Goal: Task Accomplishment & Management: Use online tool/utility

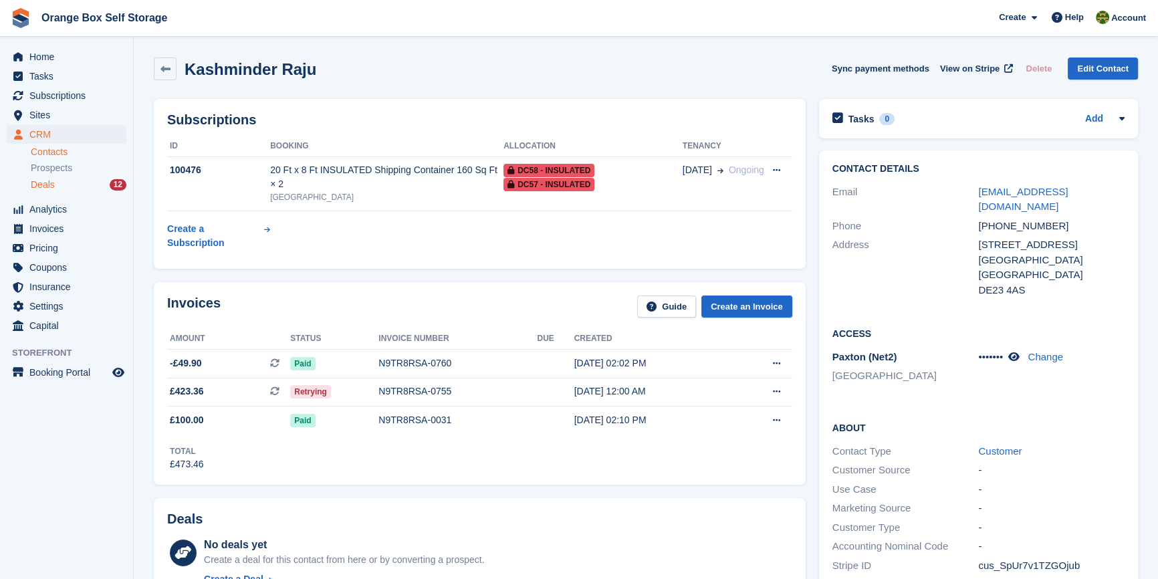
click at [43, 179] on span "Deals" at bounding box center [43, 185] width 24 height 13
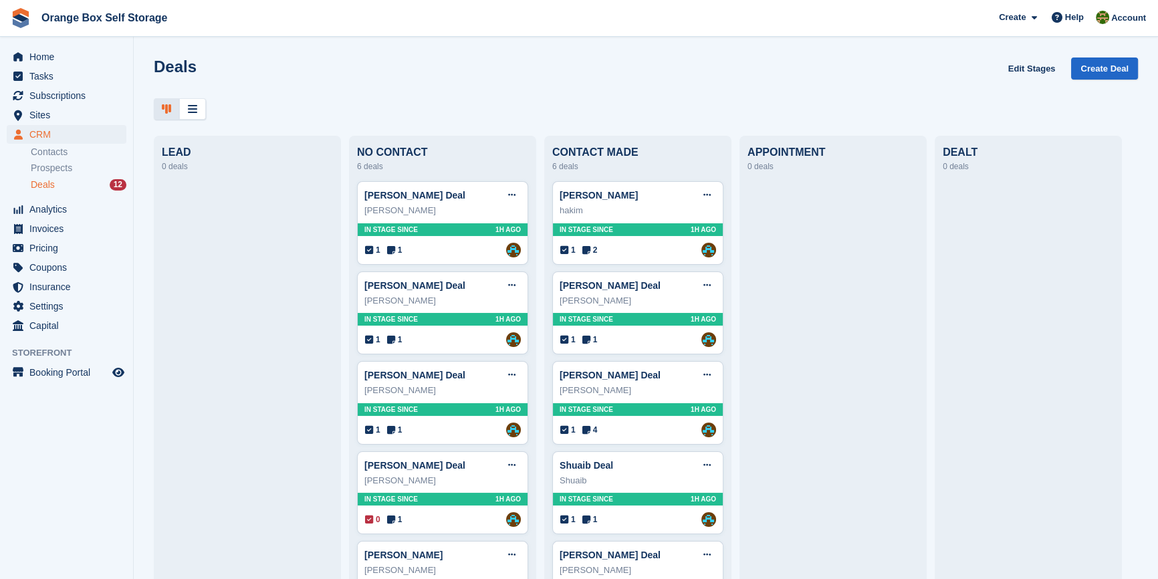
scroll to position [153, 0]
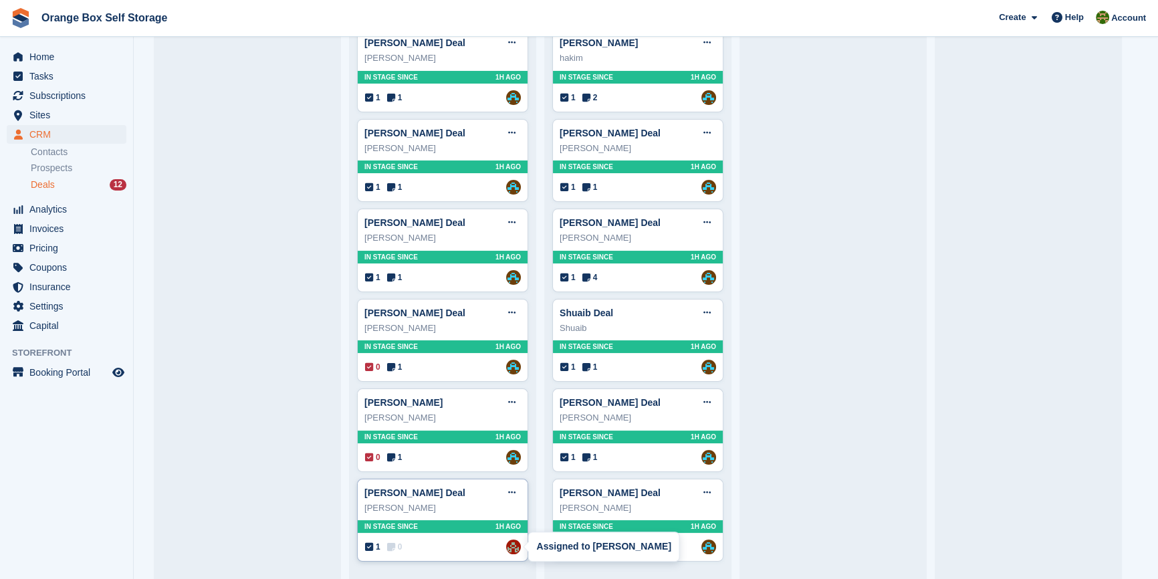
click at [511, 548] on img at bounding box center [513, 547] width 15 height 15
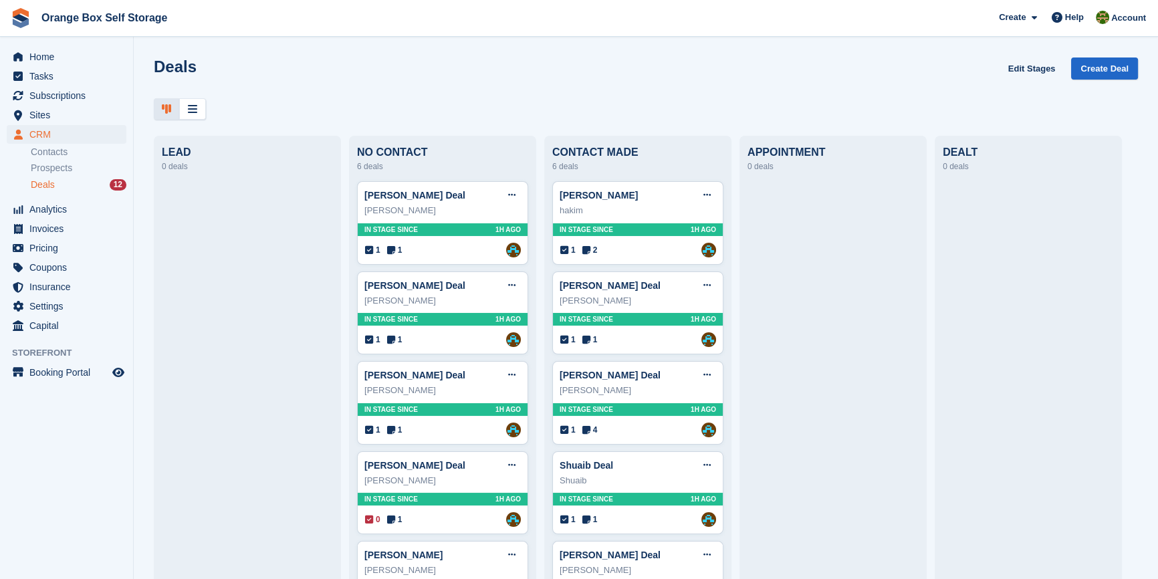
click at [1004, 456] on div at bounding box center [1028, 451] width 171 height 540
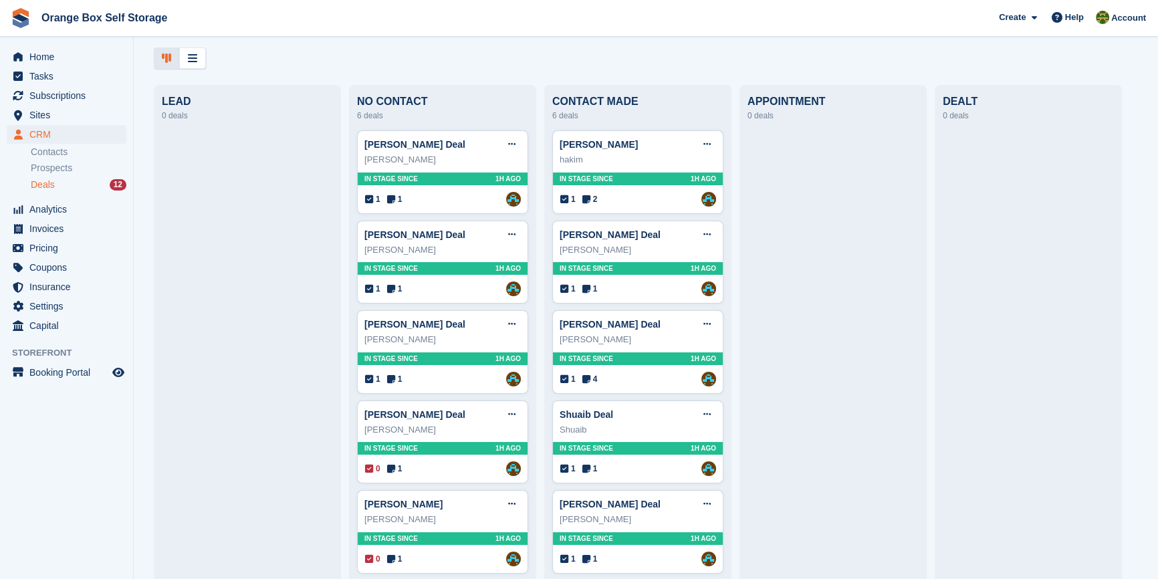
scroll to position [153, 0]
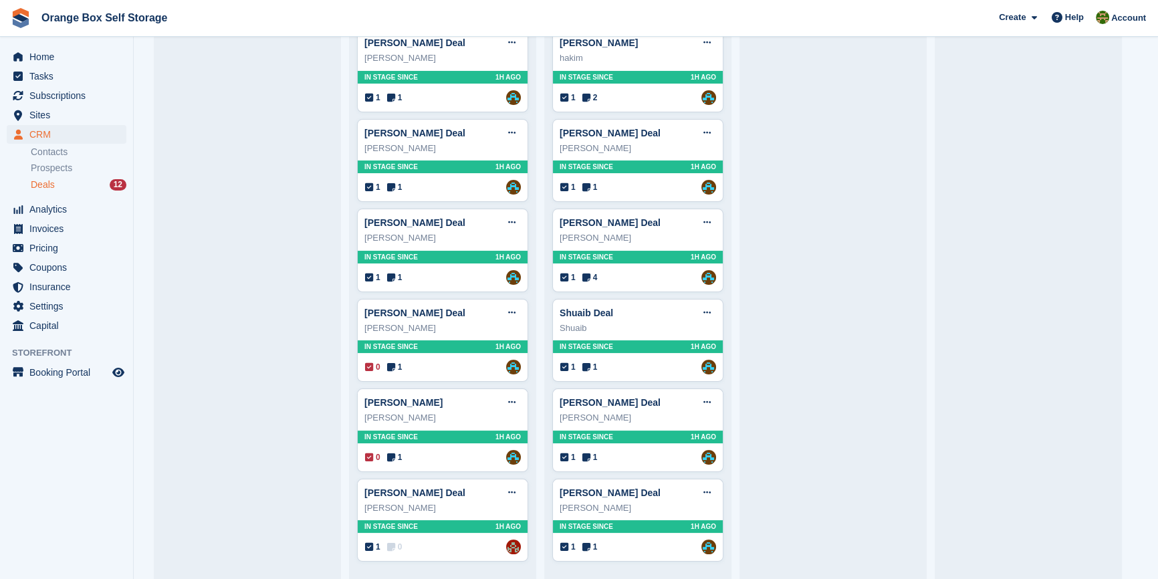
click at [243, 487] on div at bounding box center [247, 299] width 171 height 540
click at [275, 491] on div at bounding box center [247, 299] width 171 height 540
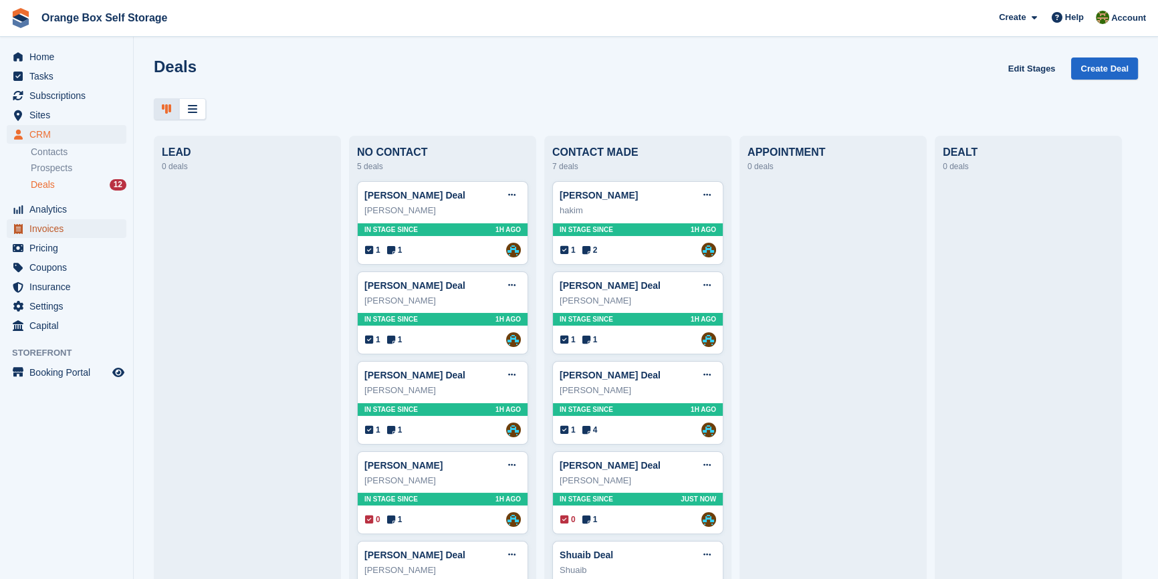
click at [52, 229] on span "Invoices" at bounding box center [69, 228] width 80 height 19
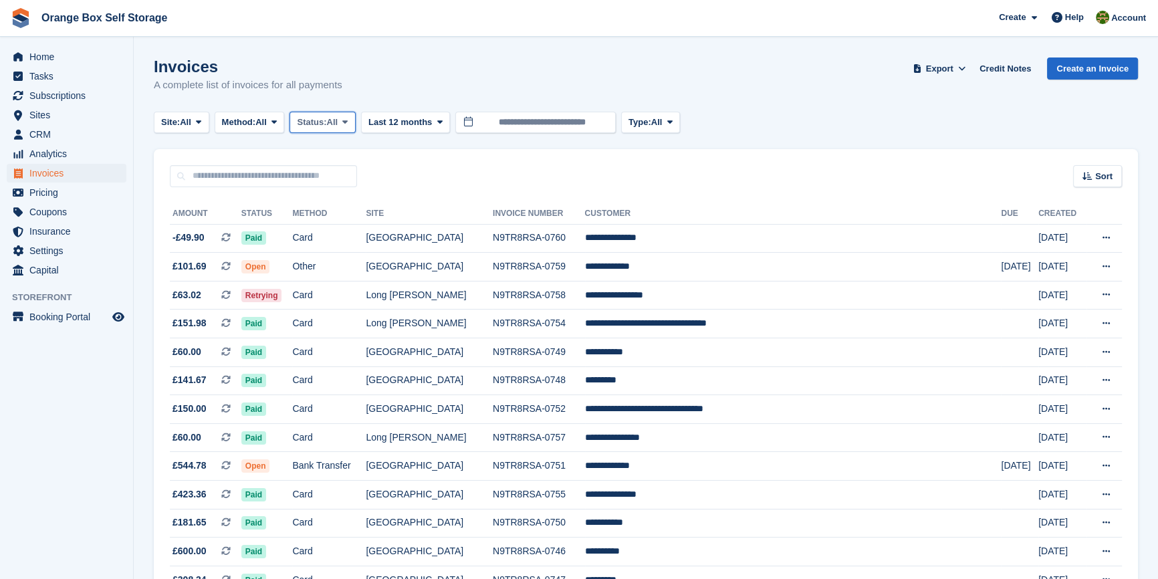
click at [301, 128] on button "Status: All" at bounding box center [322, 123] width 66 height 22
click at [323, 217] on link "Open" at bounding box center [354, 226] width 116 height 24
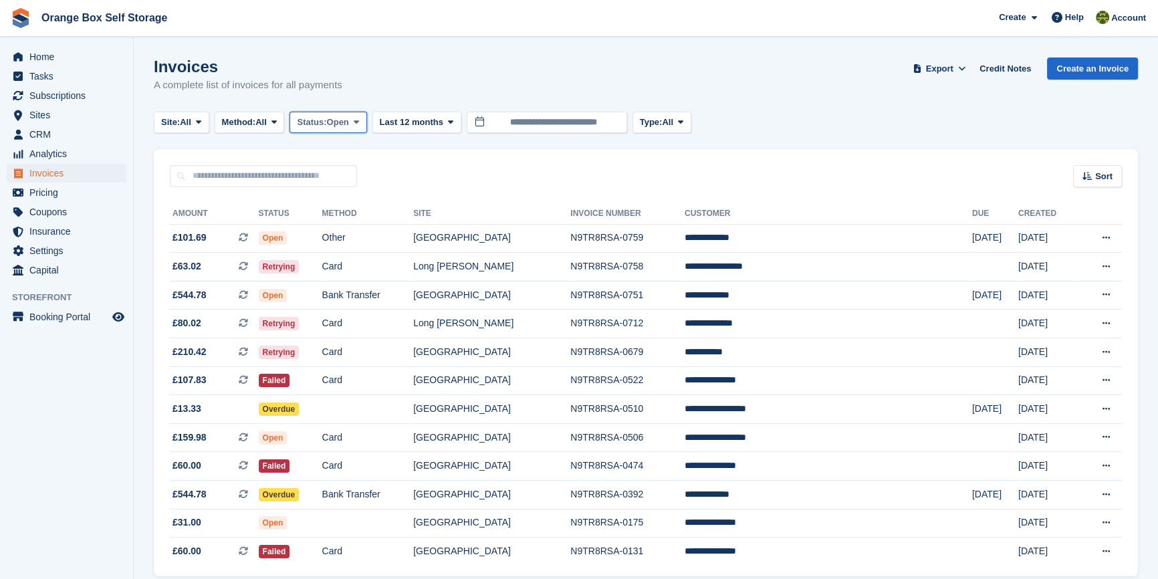
click at [324, 124] on span "Status:" at bounding box center [311, 122] width 29 height 13
click at [602, 181] on div "Sort Sort by Date created Created (oldest first) Created (newest first)" at bounding box center [646, 168] width 984 height 38
click at [314, 127] on span "Status:" at bounding box center [311, 122] width 29 height 13
click at [346, 160] on link "All" at bounding box center [354, 154] width 116 height 24
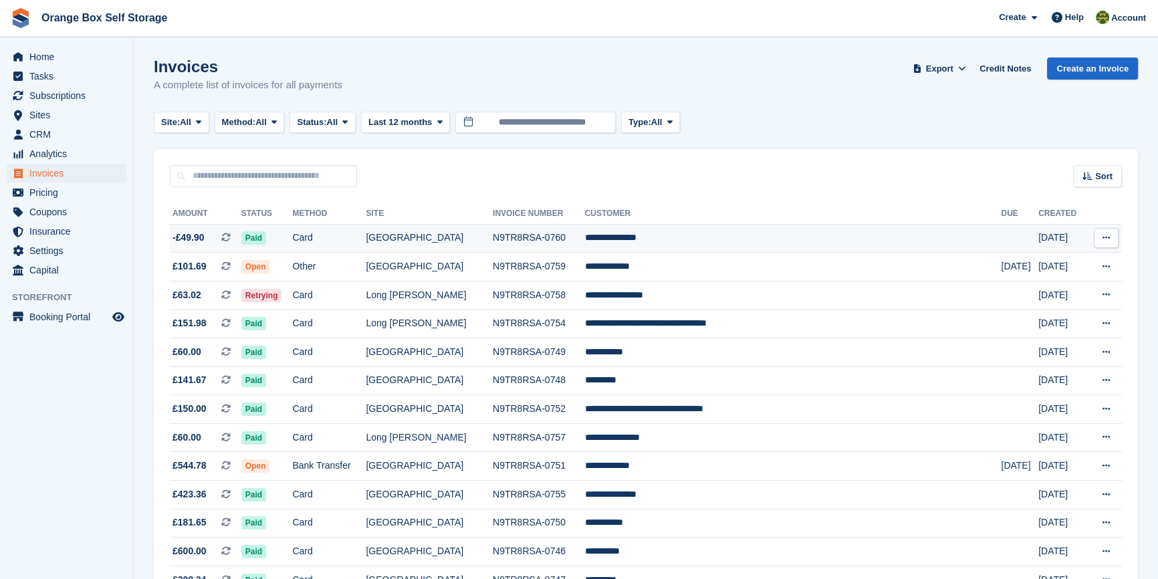
click at [366, 241] on td "Card" at bounding box center [329, 238] width 74 height 29
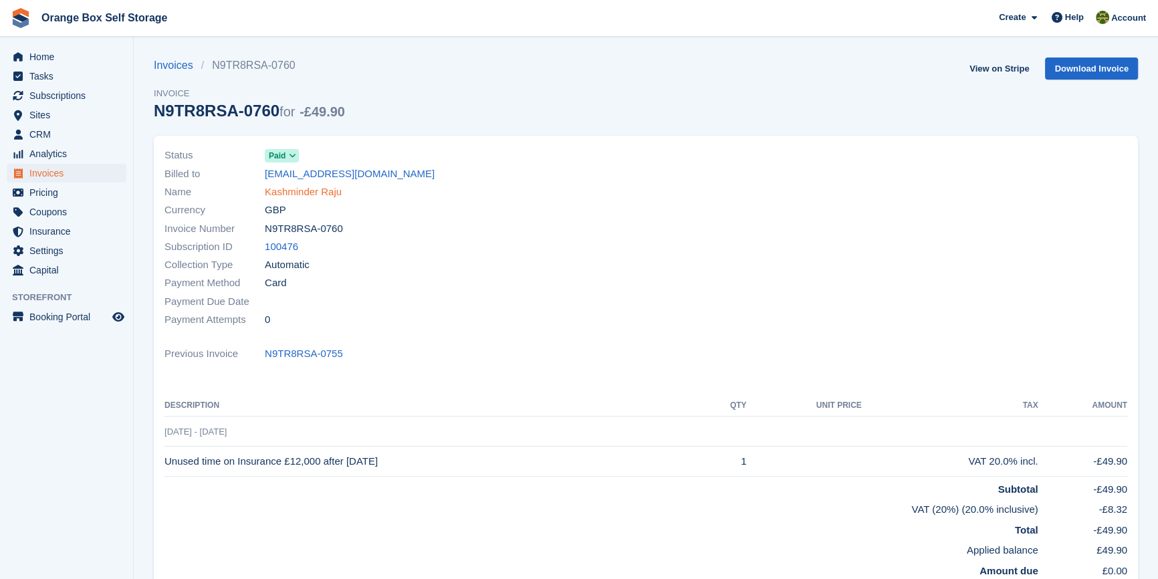
click at [307, 191] on link "Kashminder Raju" at bounding box center [303, 192] width 77 height 15
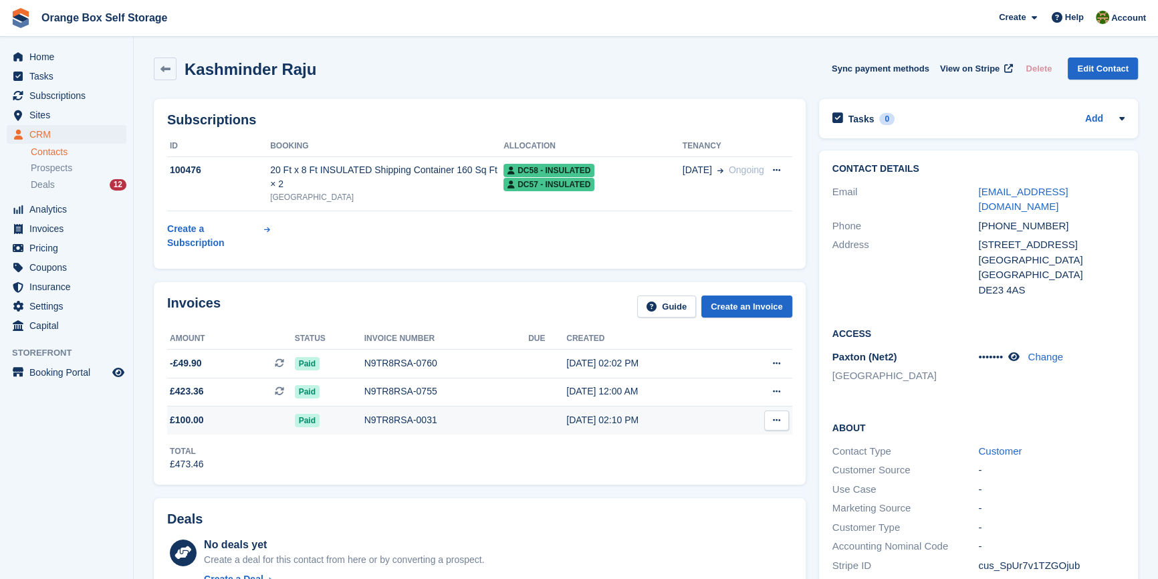
scroll to position [60, 0]
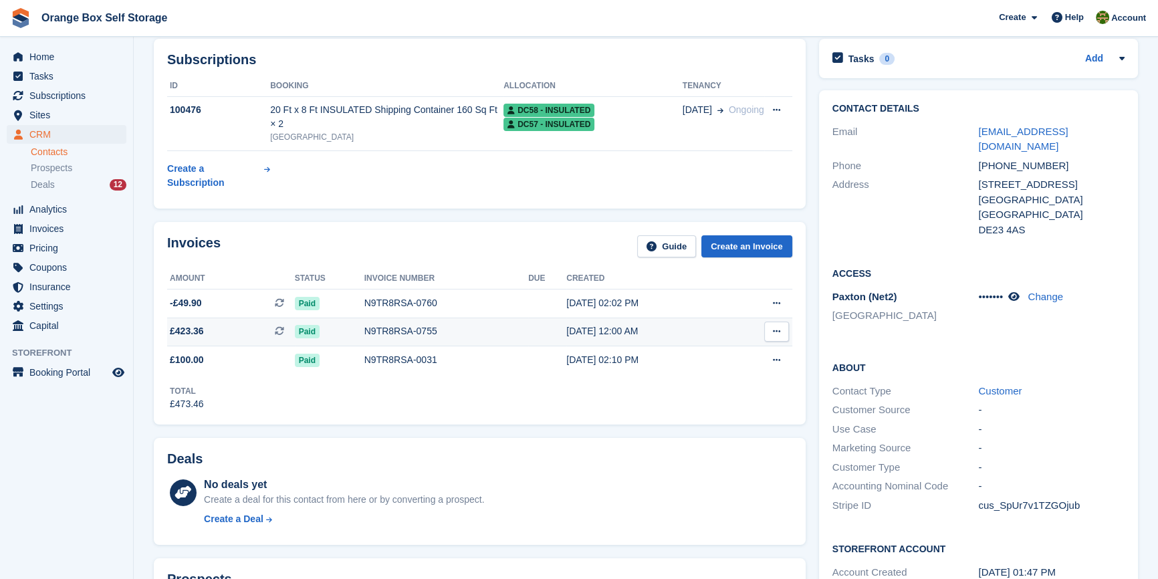
click at [376, 318] on td "N9TR8RSA-0755" at bounding box center [446, 332] width 164 height 29
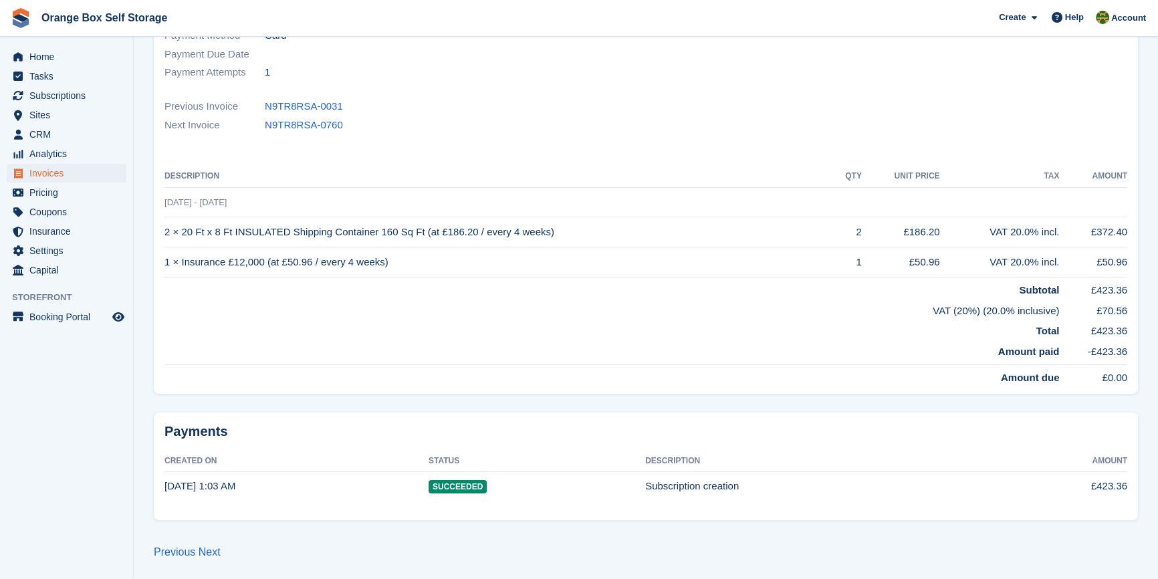
scroll to position [247, 0]
click at [521, 368] on td "Amount due" at bounding box center [611, 375] width 895 height 21
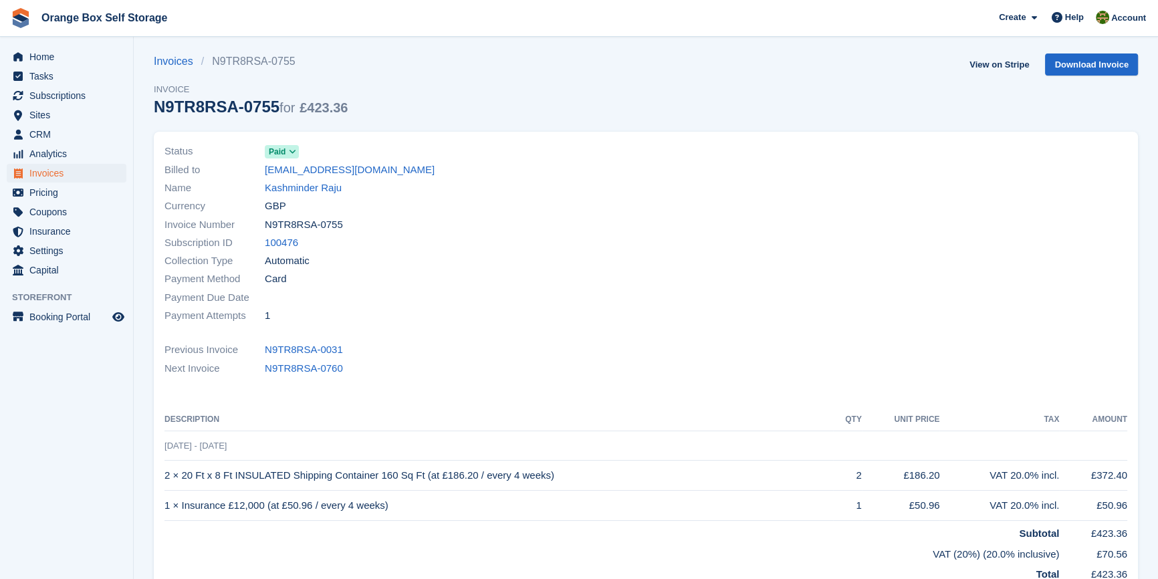
scroll to position [0, 0]
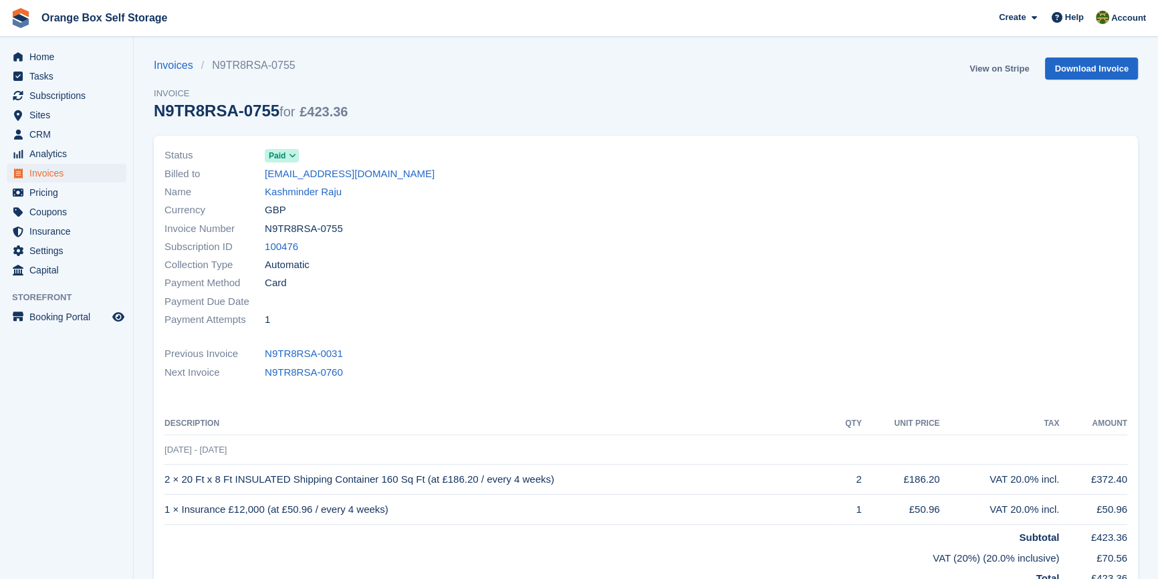
click at [979, 65] on link "View on Stripe" at bounding box center [999, 68] width 70 height 22
click at [702, 207] on div at bounding box center [890, 237] width 489 height 199
click at [291, 196] on link "Kashminder Raju" at bounding box center [303, 192] width 77 height 15
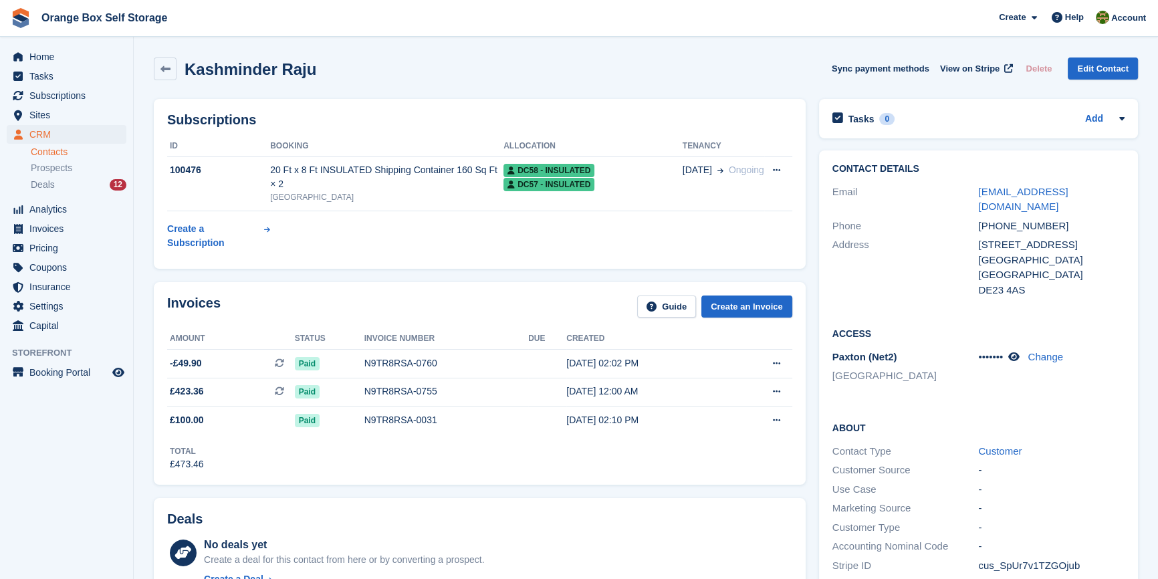
click at [464, 213] on table "ID Booking Allocation Tenancy 100476 20 Ft x 8 Ft INSULATED Shipping Container …" at bounding box center [479, 196] width 625 height 120
click at [781, 411] on button at bounding box center [776, 421] width 25 height 20
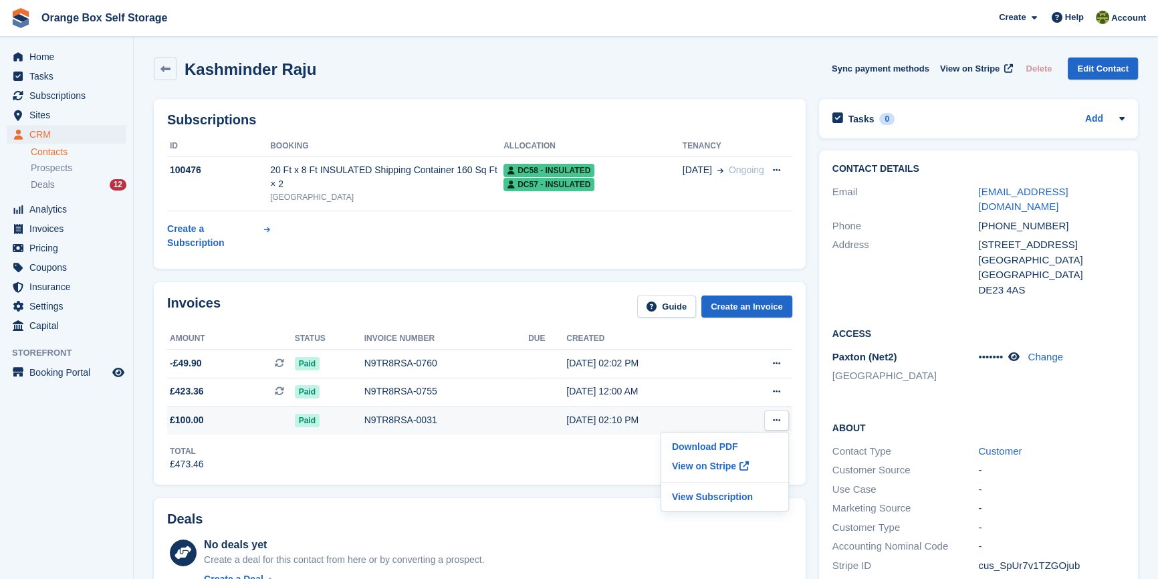
click at [374, 406] on td "N9TR8RSA-0031" at bounding box center [446, 420] width 164 height 28
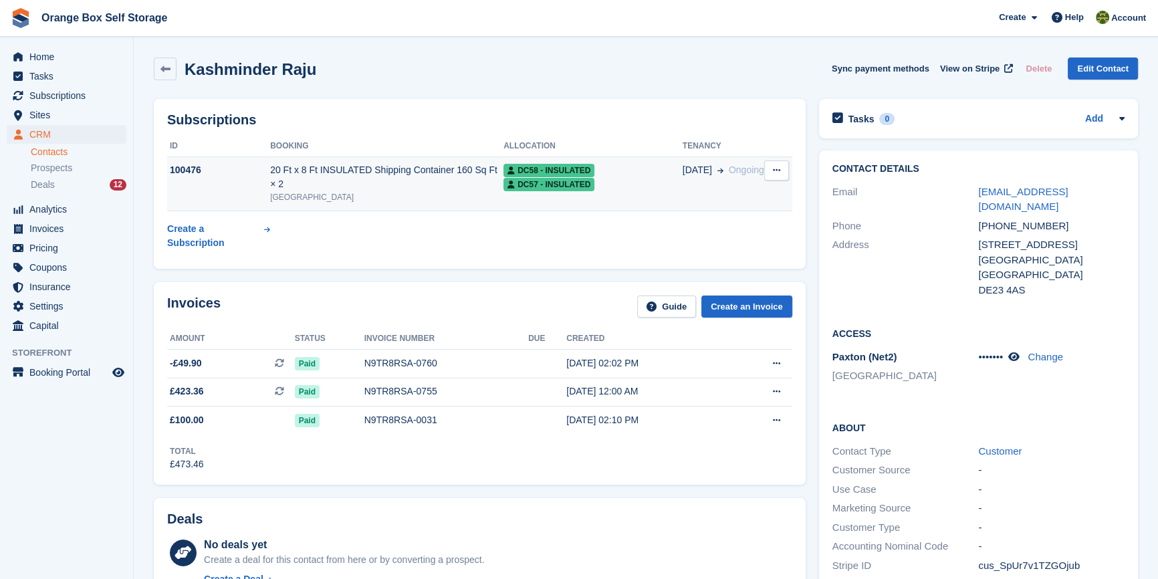
click at [314, 166] on div "20 Ft x 8 Ft INSULATED Shipping Container 160 Sq Ft × 2" at bounding box center [386, 177] width 233 height 28
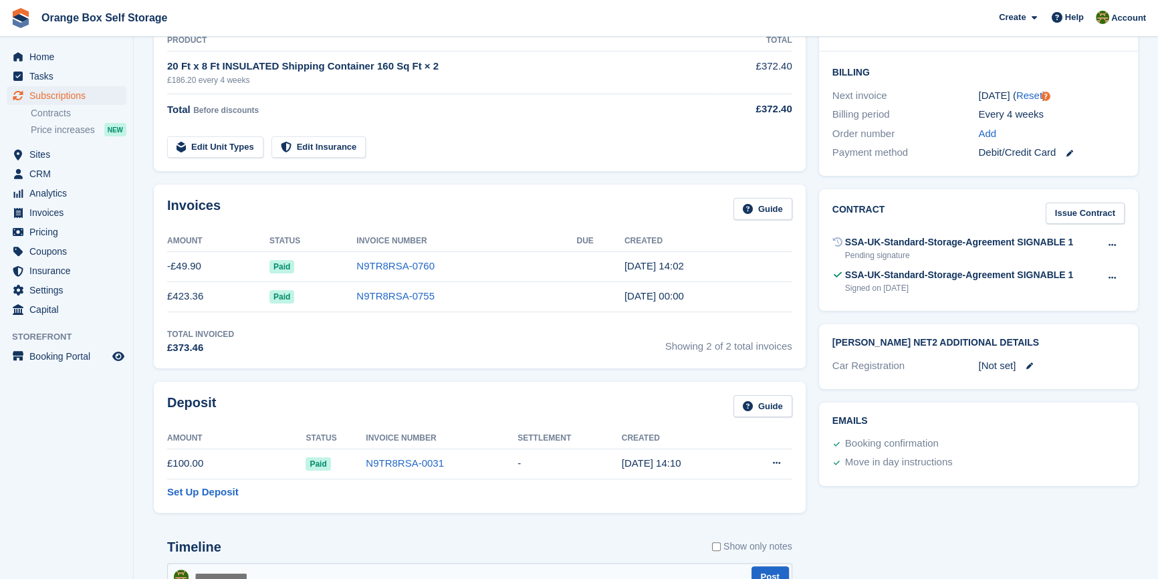
scroll to position [304, 0]
click at [776, 465] on icon at bounding box center [775, 462] width 7 height 9
click at [713, 487] on p "Settle deposit" at bounding box center [724, 488] width 116 height 17
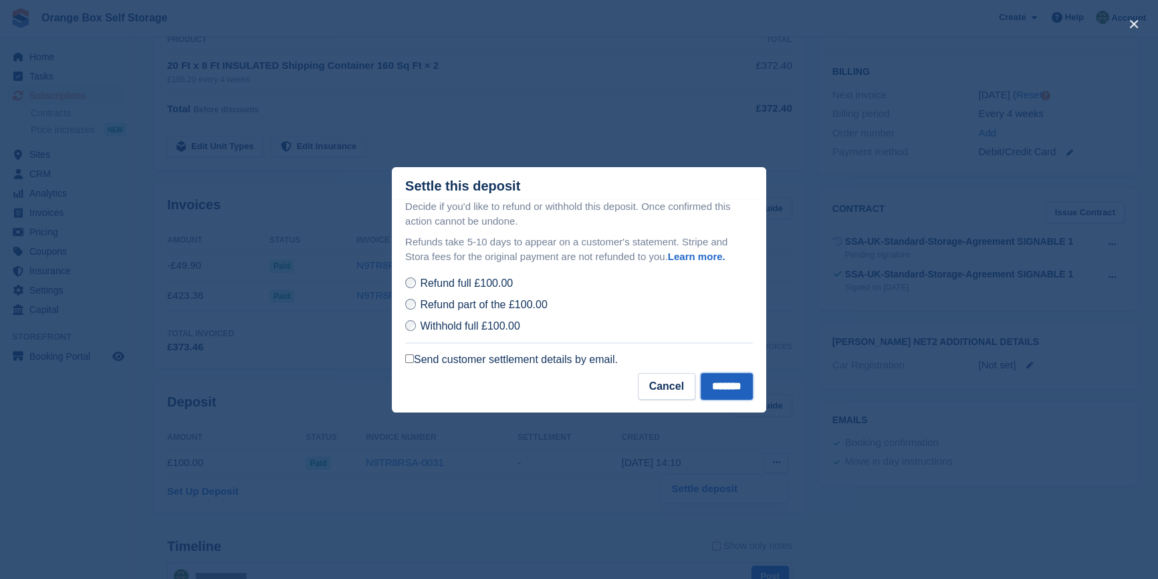
click at [719, 393] on input "*******" at bounding box center [727, 386] width 52 height 27
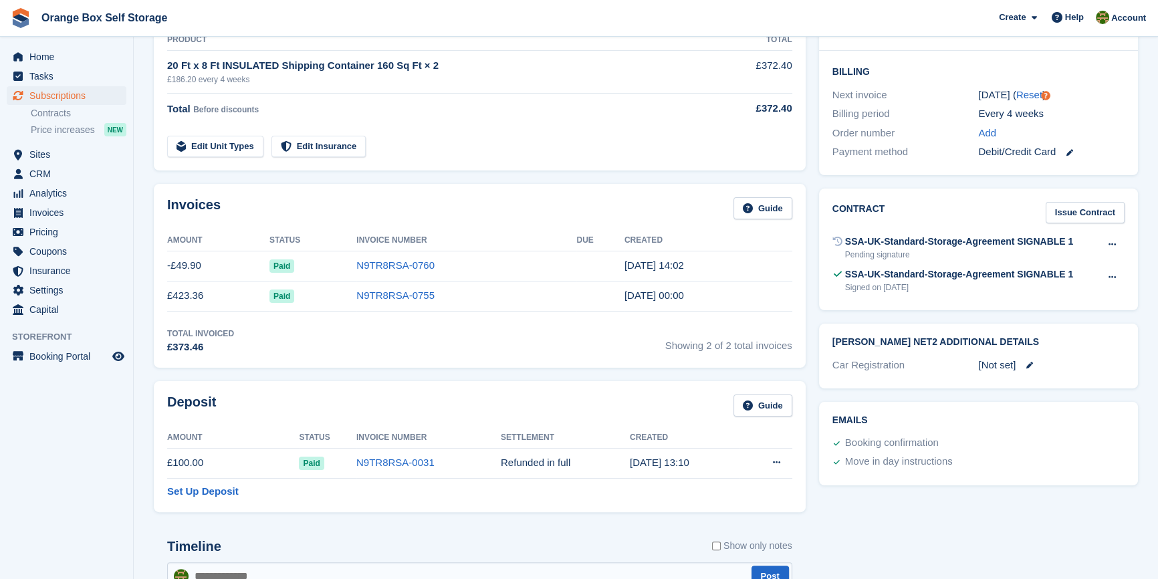
click at [576, 501] on div "Deposit Guide Amount Status Invoice Number Settlement Created £100.00 Paid N9TR…" at bounding box center [480, 446] width 652 height 131
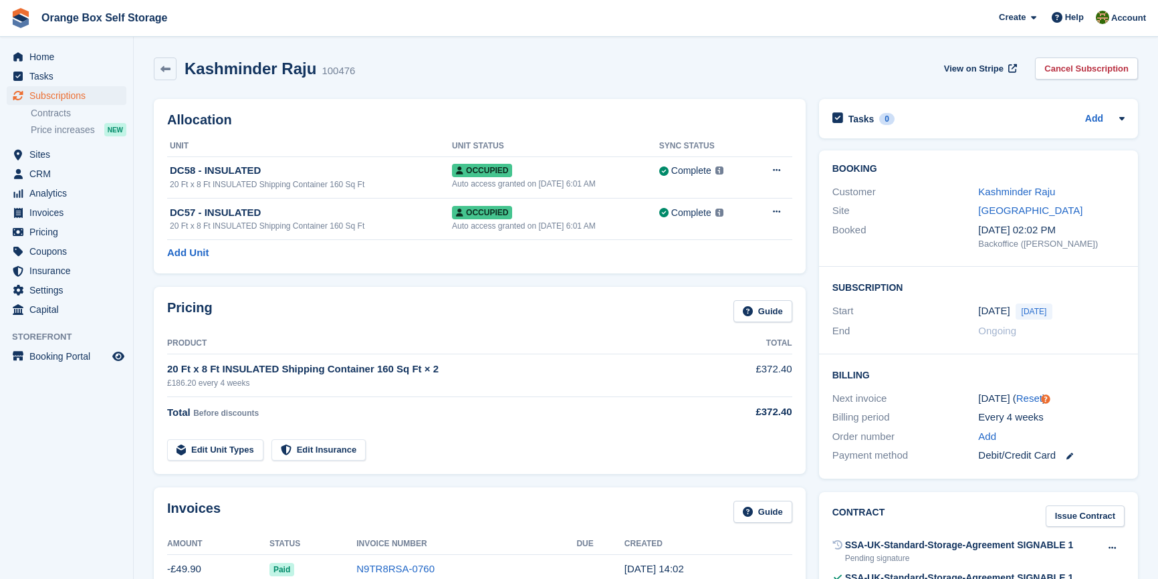
scroll to position [299, 0]
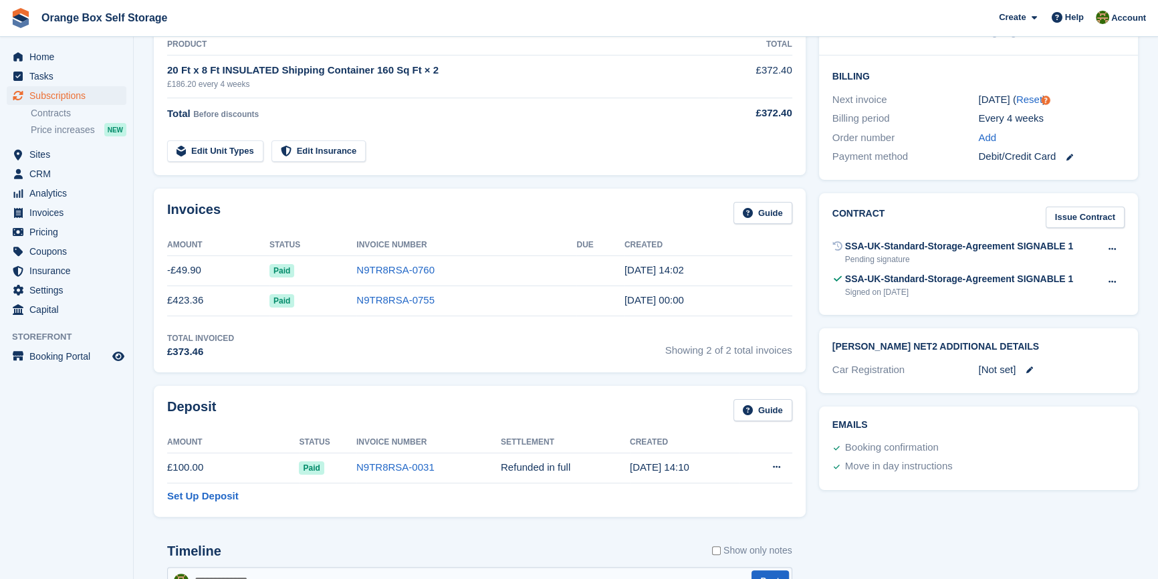
click at [495, 332] on div "Total Invoiced £373.46 Showing 2 of 2 total invoices" at bounding box center [479, 345] width 625 height 27
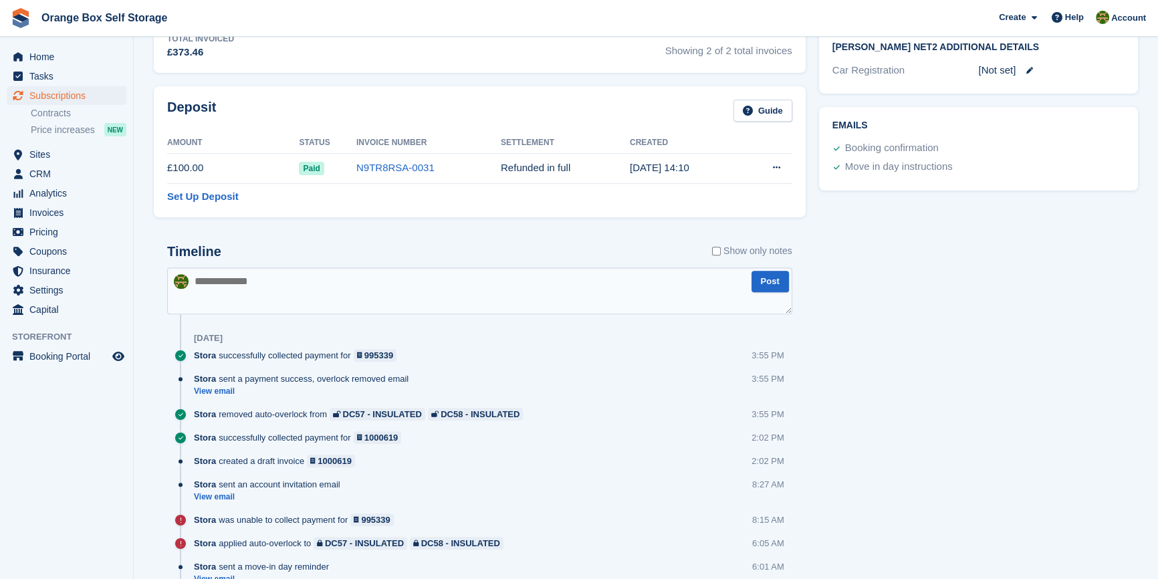
scroll to position [663, 0]
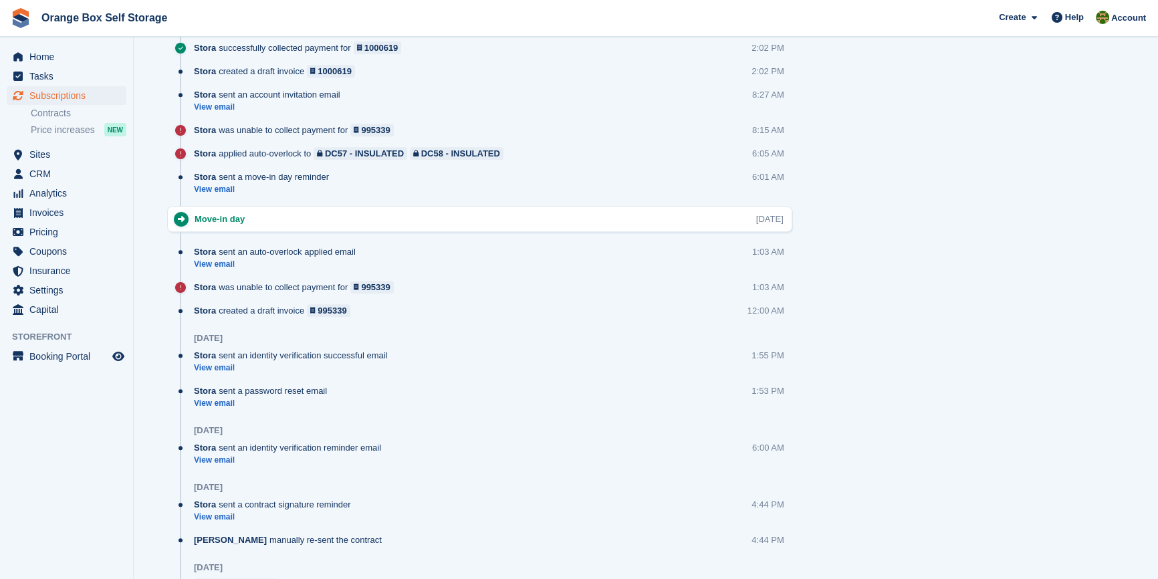
scroll to position [1009, 0]
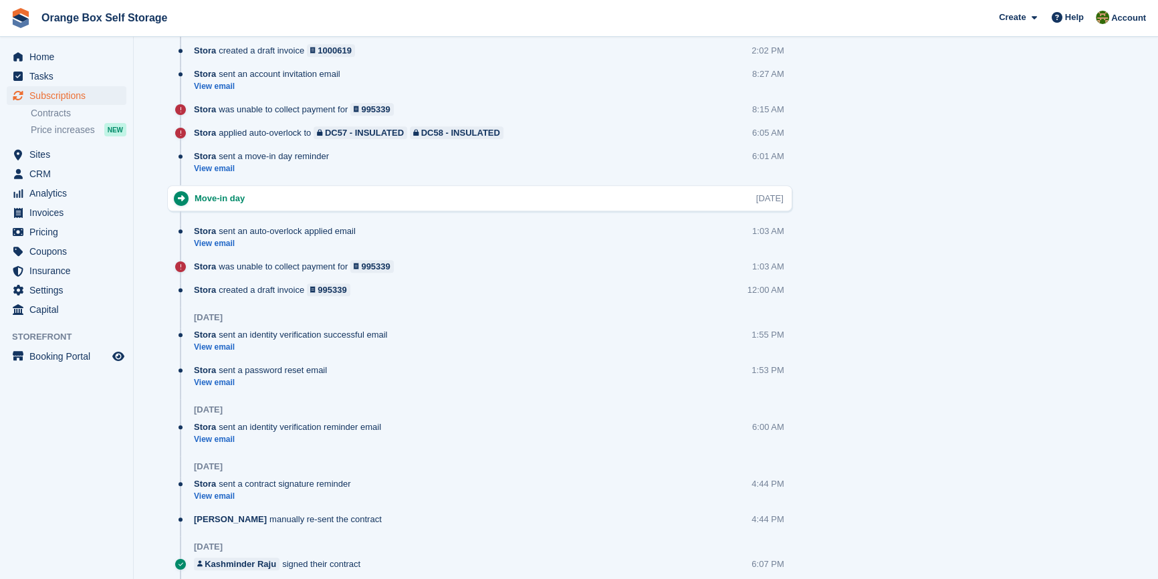
click at [435, 197] on div "Move-in day Mon, 6 Oct" at bounding box center [493, 198] width 597 height 13
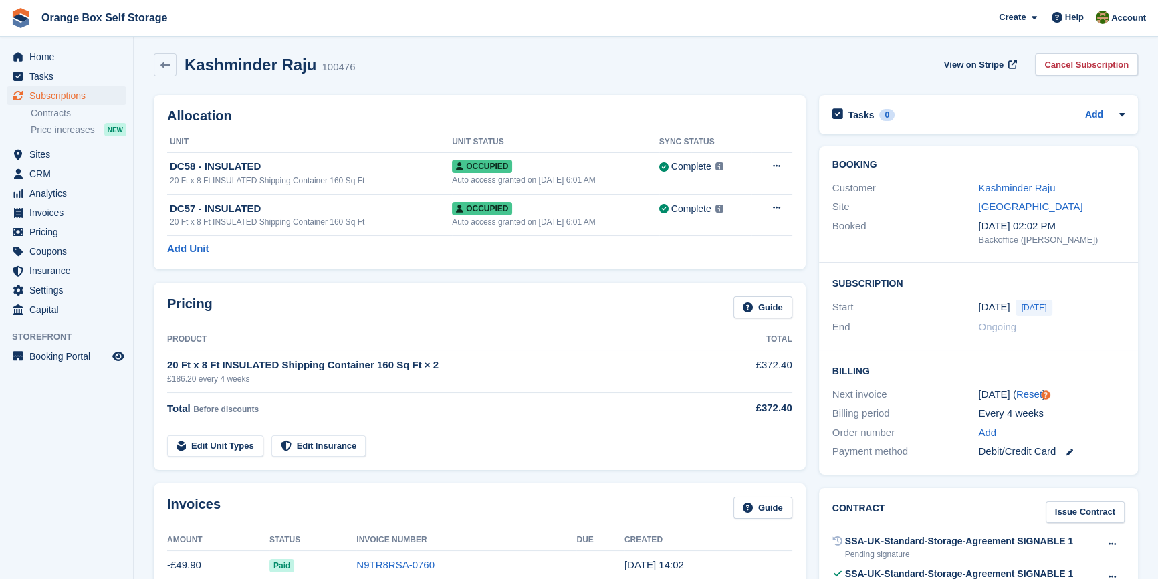
scroll to position [0, 0]
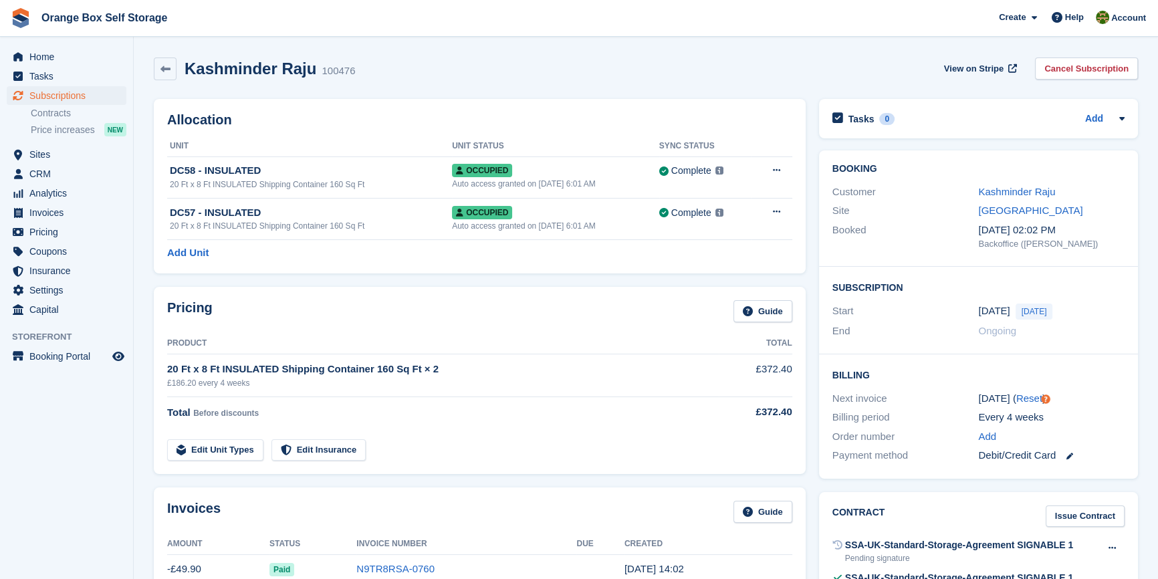
click at [382, 277] on div "Allocation Unit Unit Status Sync Status DC58 - INSULATED 20 Ft x 8 Ft INSULATED…" at bounding box center [479, 186] width 665 height 188
click at [1030, 196] on link "Kashminder Raju" at bounding box center [1016, 191] width 77 height 11
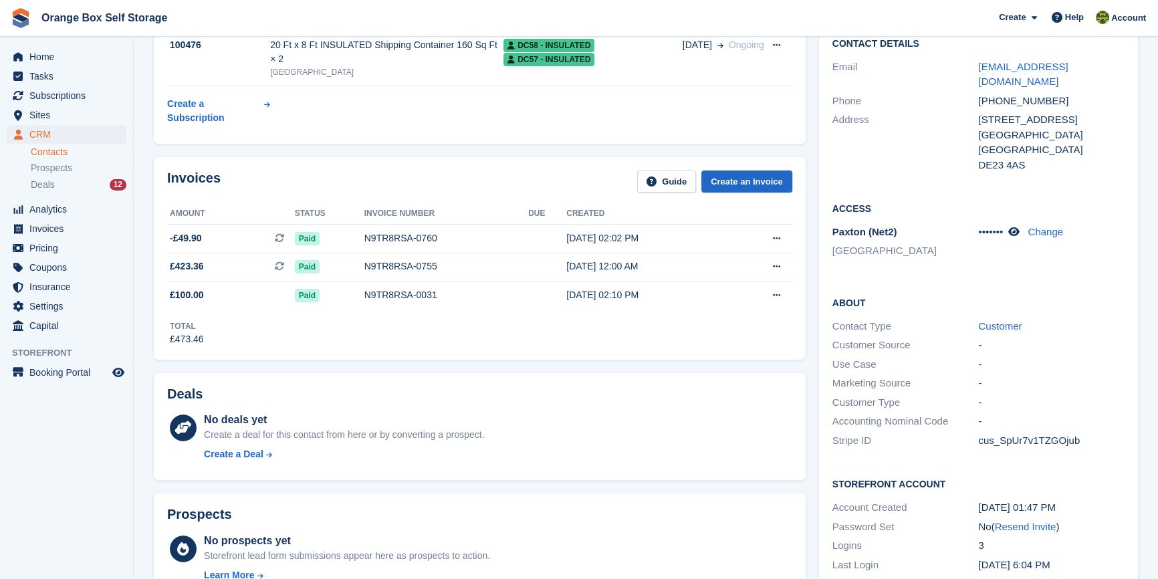
scroll to position [60, 0]
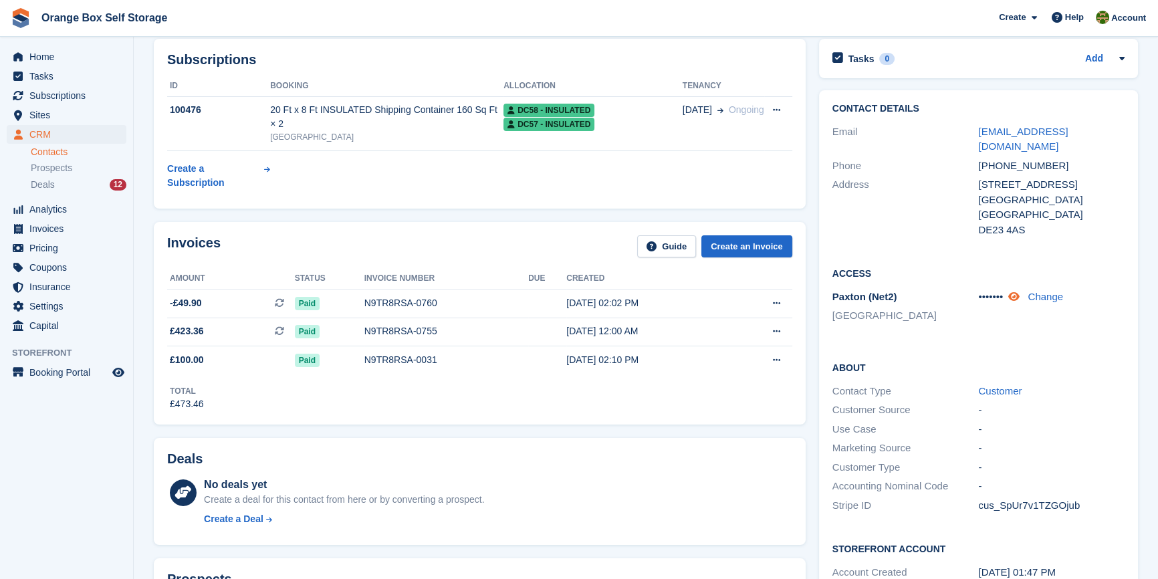
click at [1018, 291] on icon at bounding box center [1013, 296] width 11 height 10
click at [987, 326] on div "Access Paxton (Net2) Derby 20369246 Change" at bounding box center [978, 300] width 319 height 94
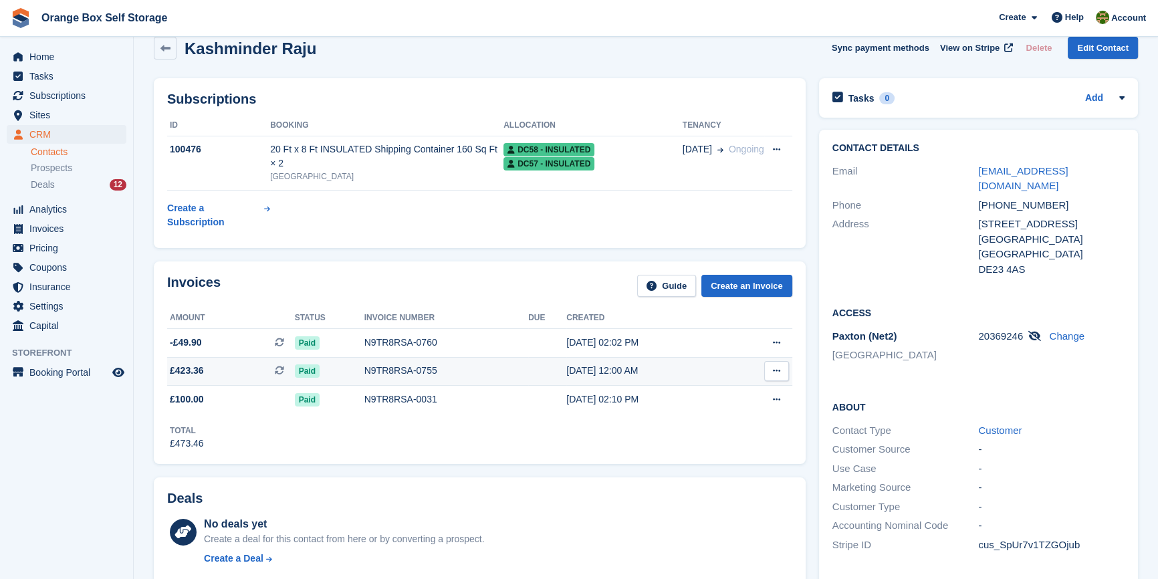
scroll to position [0, 0]
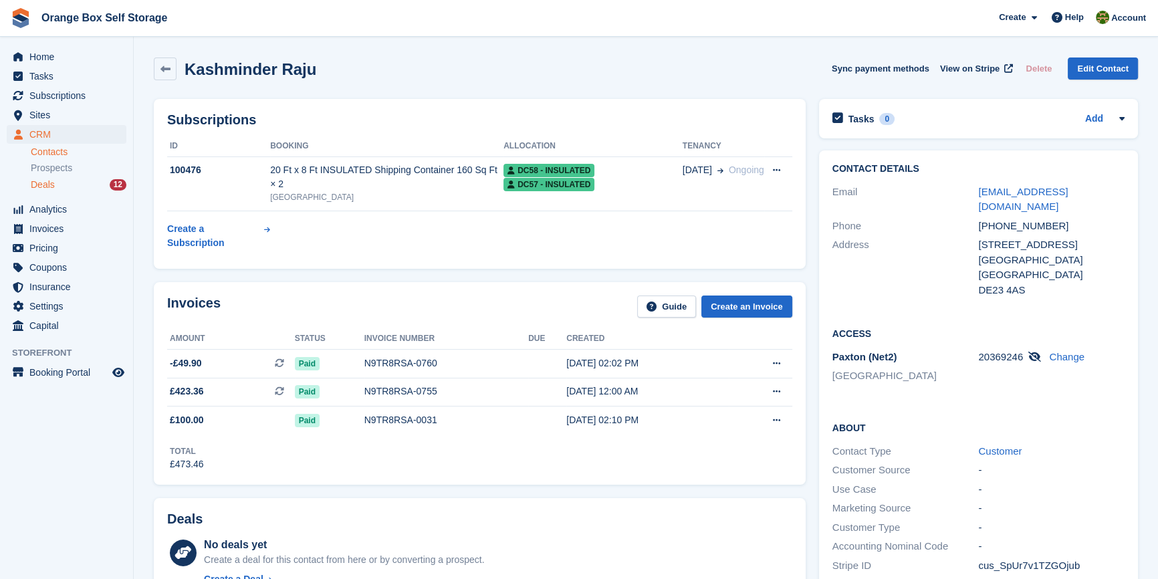
click at [51, 181] on span "Deals" at bounding box center [43, 185] width 24 height 13
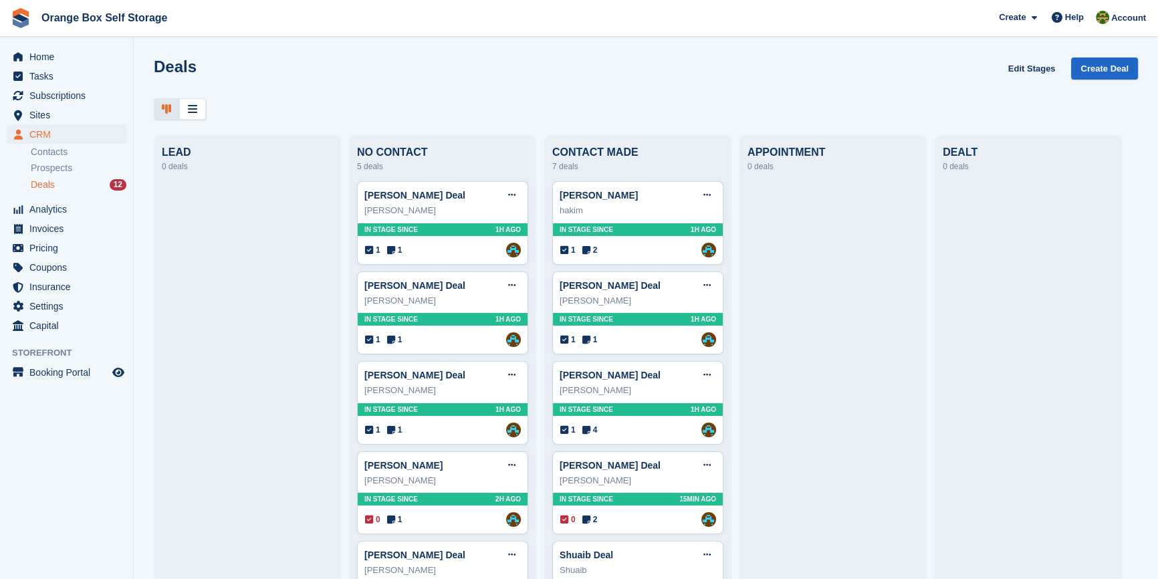
click at [241, 248] on div at bounding box center [247, 496] width 171 height 630
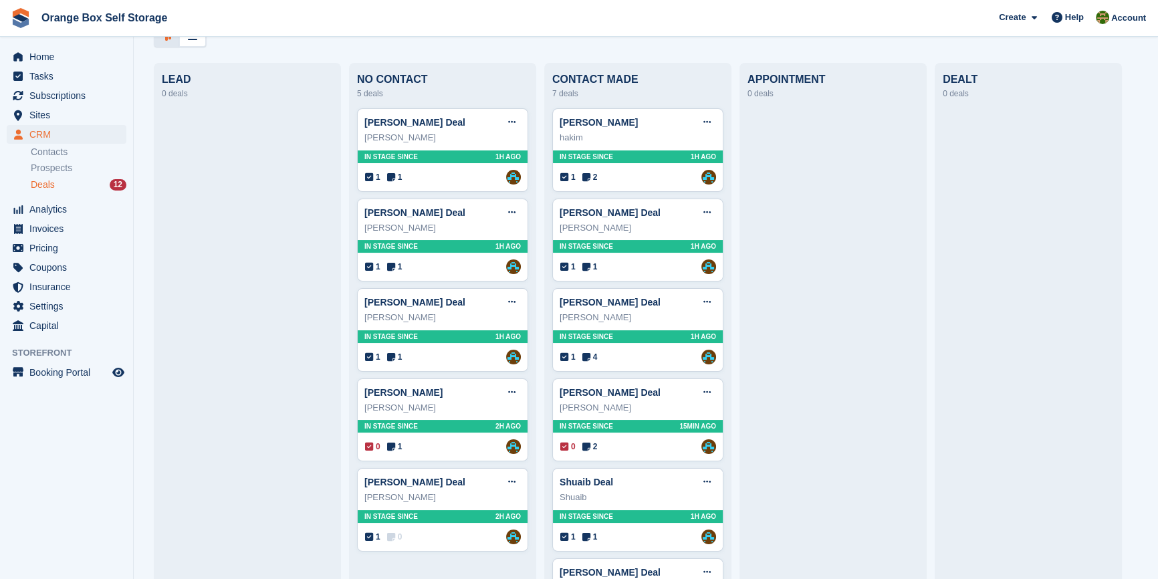
scroll to position [60, 0]
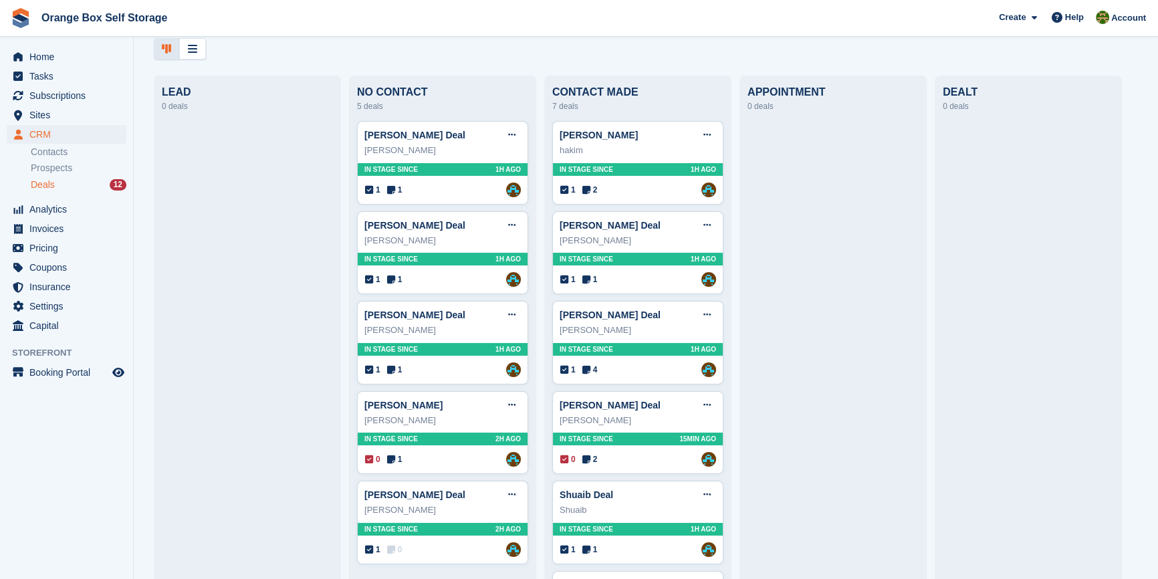
click at [824, 442] on div at bounding box center [832, 436] width 171 height 630
click at [309, 349] on div at bounding box center [247, 436] width 171 height 630
click at [57, 99] on span "Subscriptions" at bounding box center [69, 95] width 80 height 19
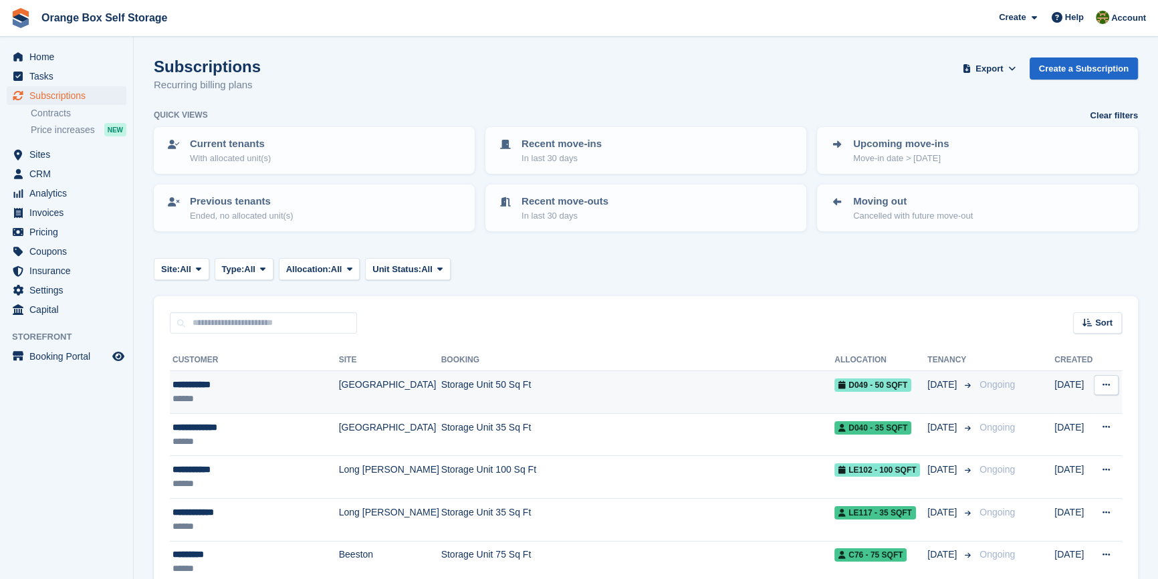
click at [224, 379] on div "**********" at bounding box center [253, 385] width 163 height 14
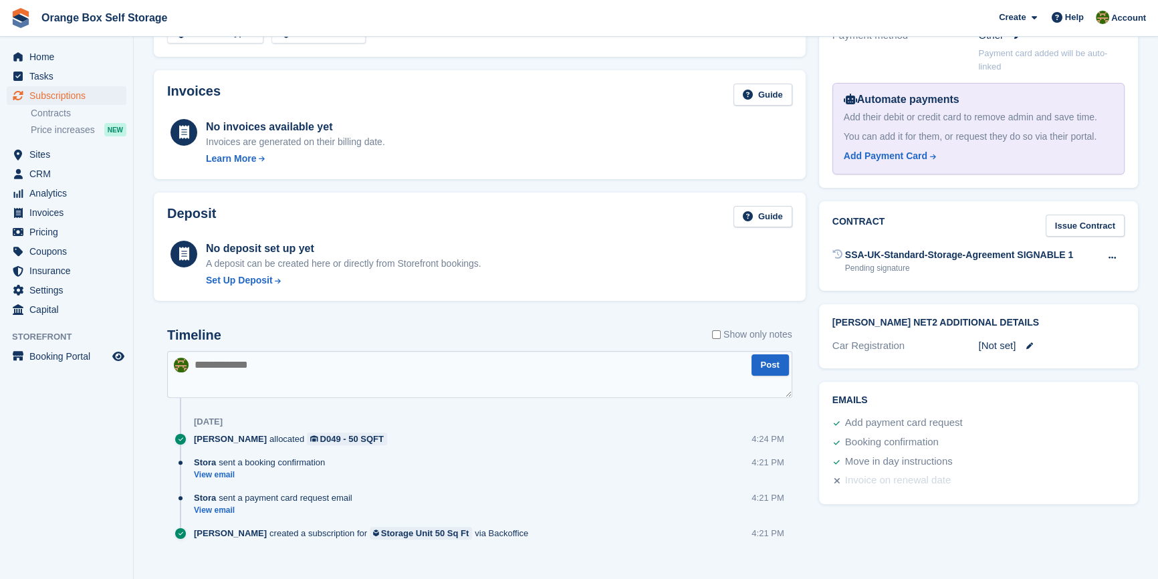
scroll to position [436, 0]
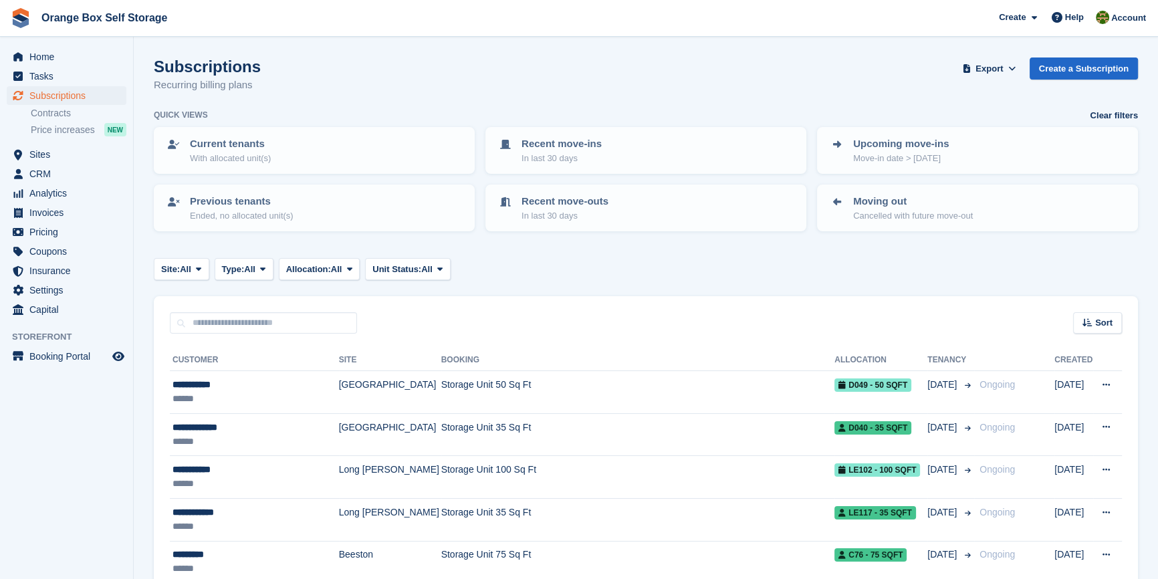
click at [102, 439] on aside "Home Tasks Subscriptions Subscriptions Subscriptions Contracts Price increases …" at bounding box center [66, 293] width 133 height 512
click at [66, 174] on span "CRM" at bounding box center [69, 173] width 80 height 19
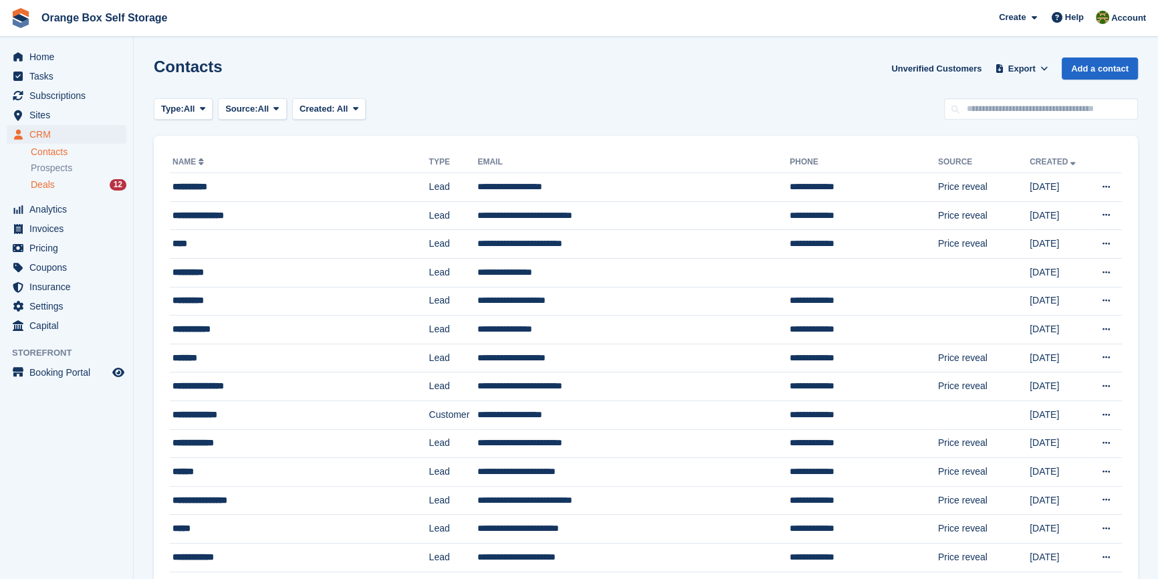
click at [68, 188] on div "Deals 12" at bounding box center [79, 185] width 96 height 13
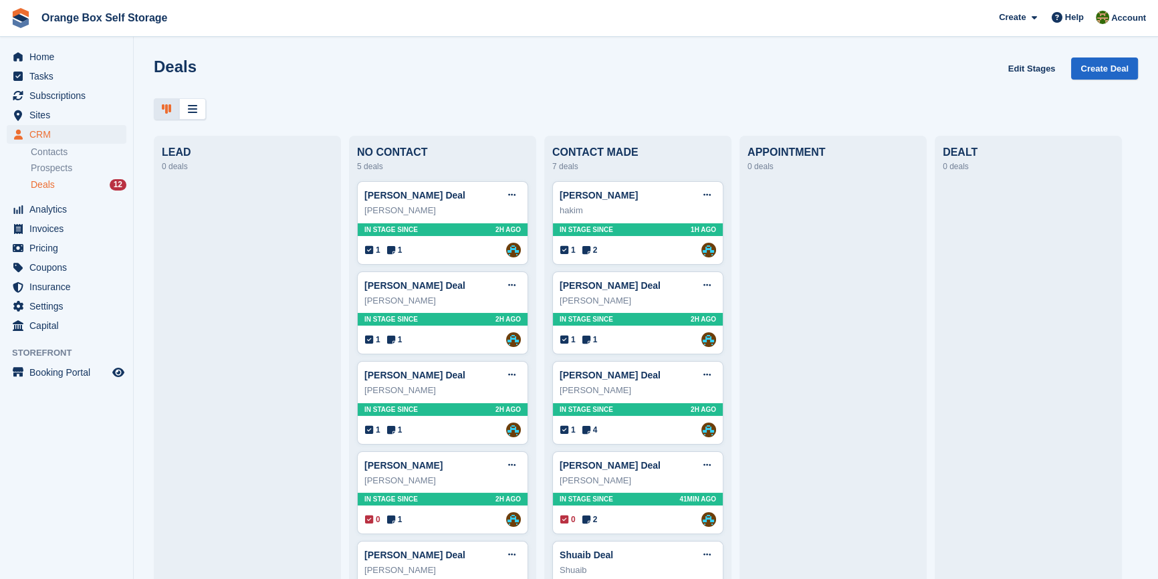
click at [215, 264] on div at bounding box center [247, 496] width 171 height 630
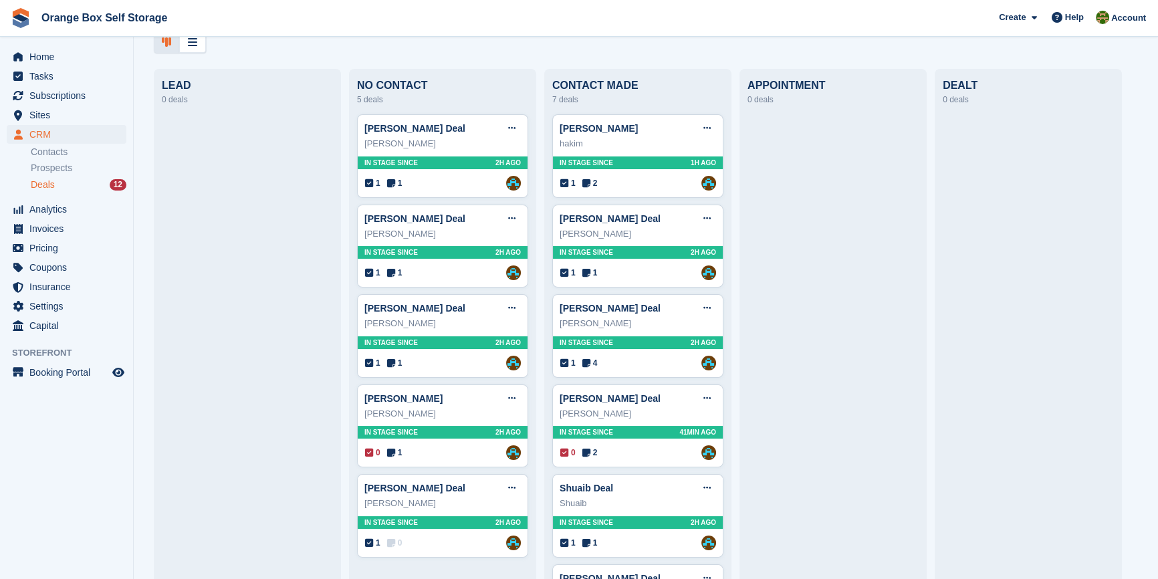
scroll to position [60, 0]
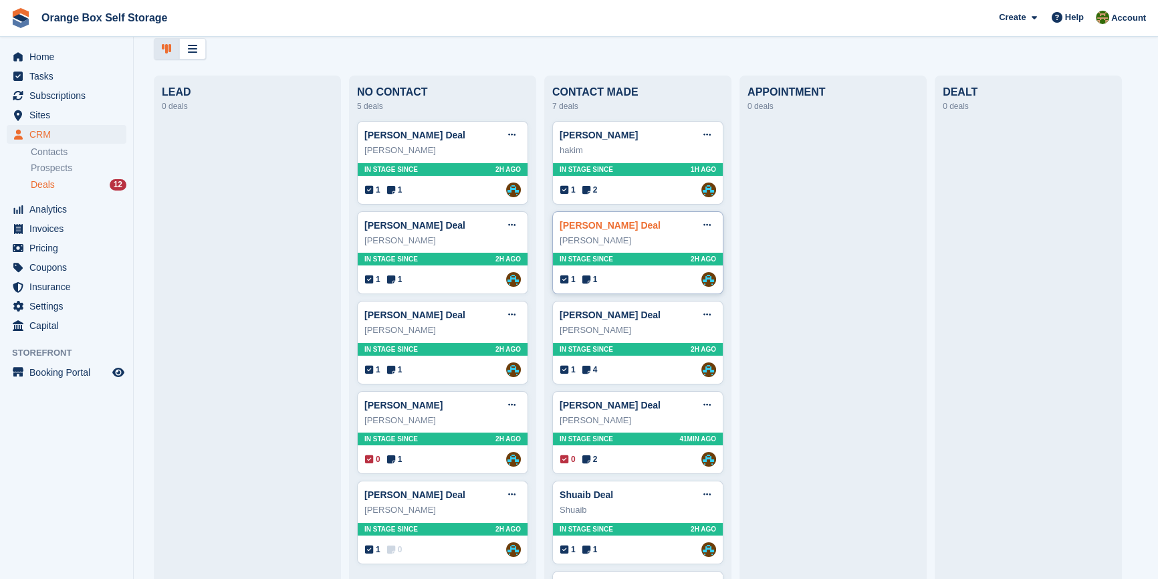
click at [624, 225] on link "[PERSON_NAME] Deal" at bounding box center [610, 225] width 101 height 11
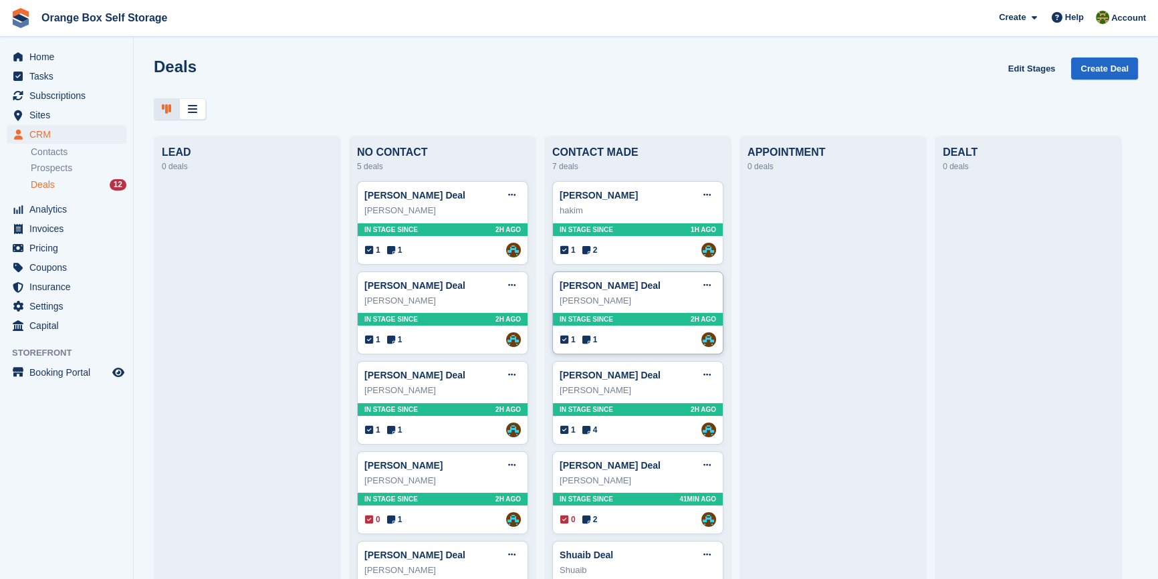
click at [666, 305] on div "[PERSON_NAME]" at bounding box center [638, 300] width 156 height 13
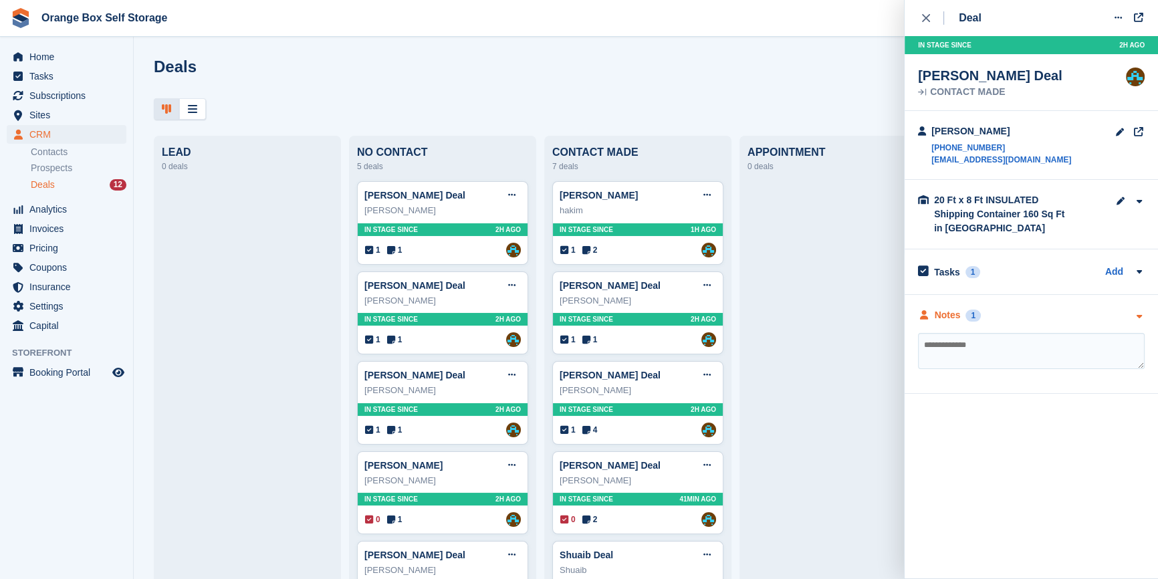
click at [1023, 314] on div "Notes 1" at bounding box center [1031, 315] width 227 height 14
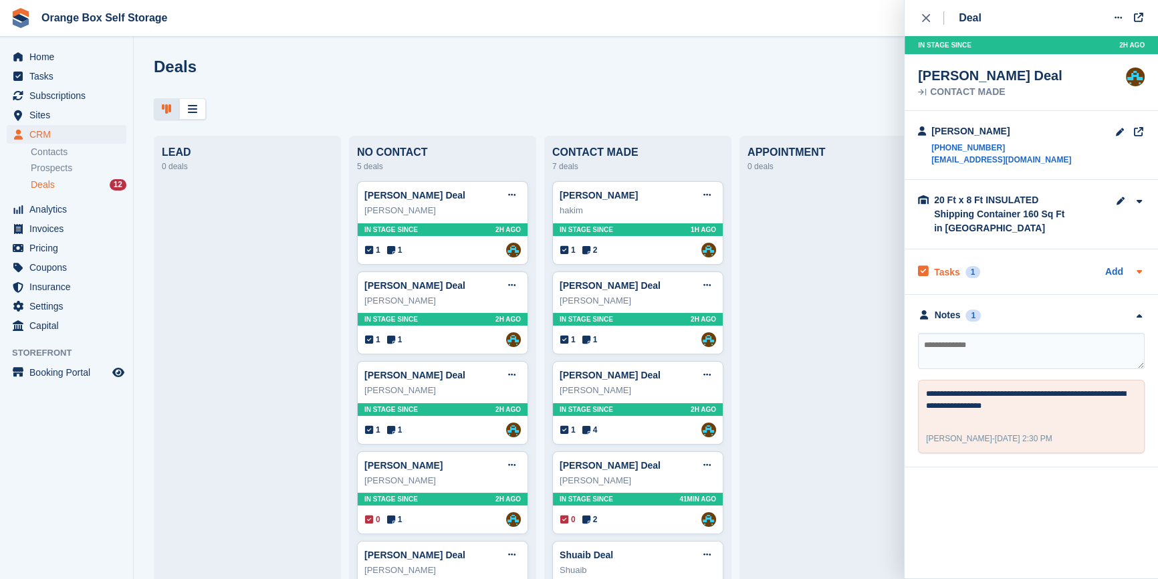
click at [1004, 265] on div "Tasks 1 Add" at bounding box center [1031, 272] width 227 height 18
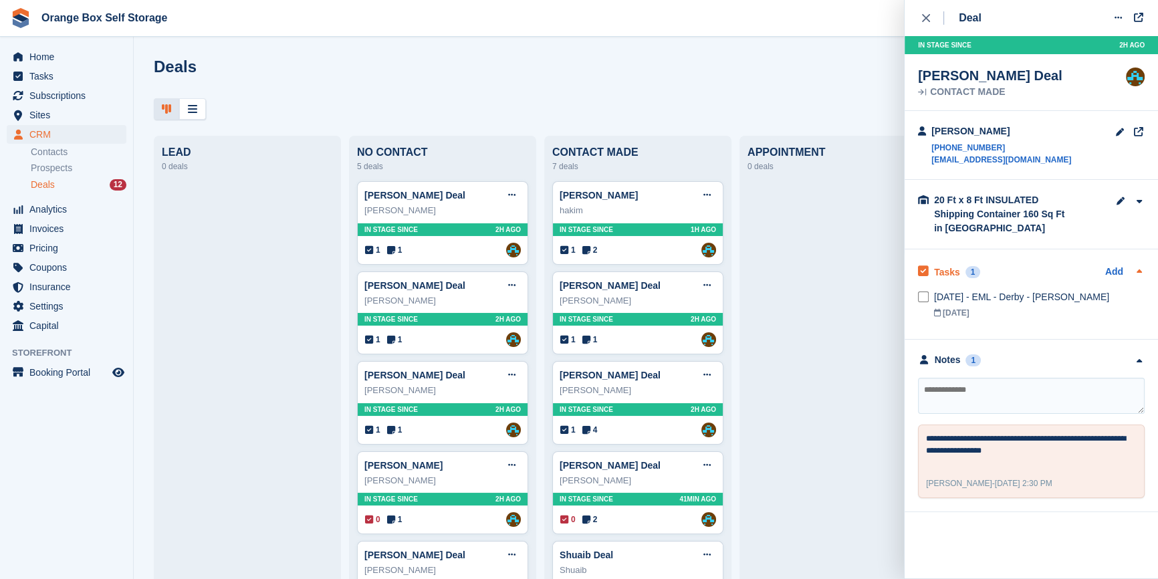
click at [1014, 270] on div "Tasks 1 Add" at bounding box center [1031, 272] width 227 height 18
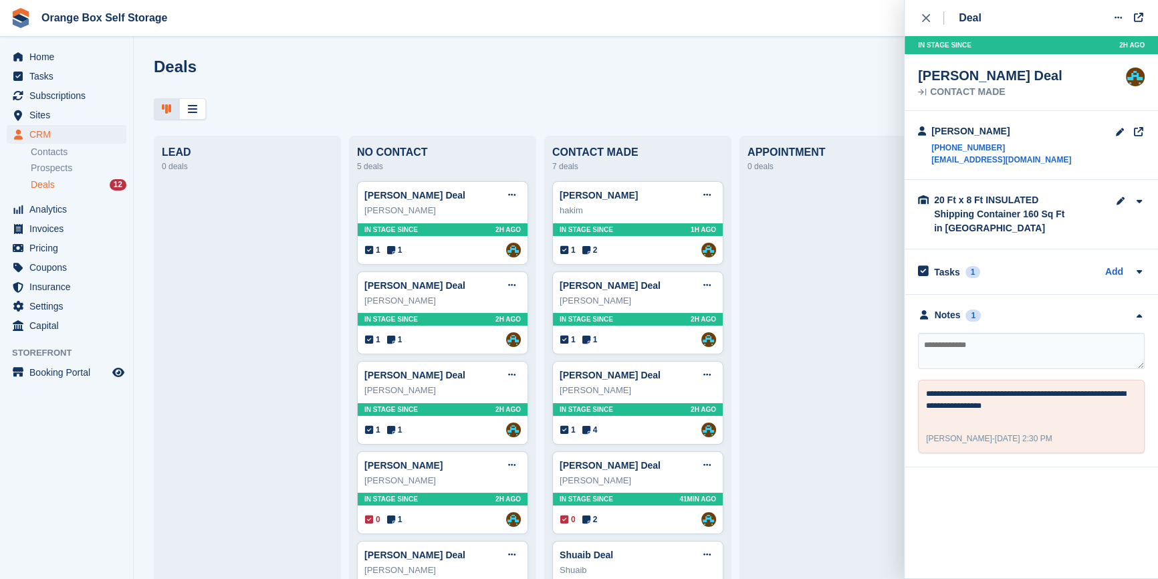
click at [298, 323] on div at bounding box center [247, 496] width 171 height 630
click at [925, 17] on icon "close" at bounding box center [926, 18] width 8 height 8
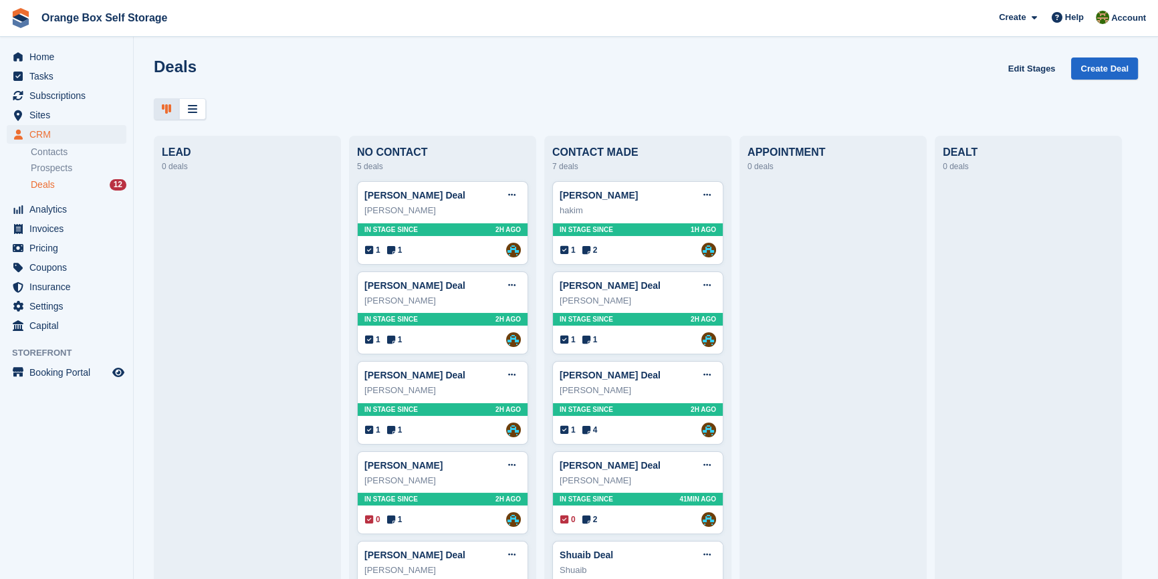
click at [650, 90] on div "Deals Edit Stages Create Deal" at bounding box center [646, 76] width 984 height 38
click at [396, 100] on div at bounding box center [646, 109] width 984 height 22
click at [592, 60] on div "Deals Edit Stages Create Deal" at bounding box center [646, 76] width 984 height 38
click at [273, 103] on div at bounding box center [646, 109] width 984 height 22
click at [273, 295] on div at bounding box center [247, 496] width 171 height 630
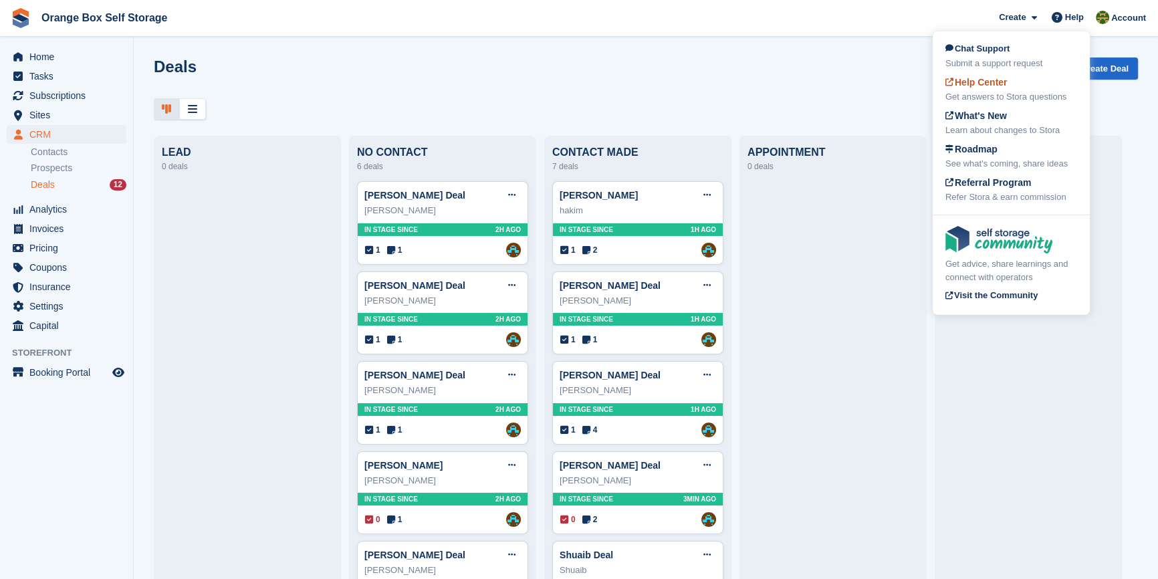
click at [997, 85] on span "Help Center" at bounding box center [976, 82] width 62 height 11
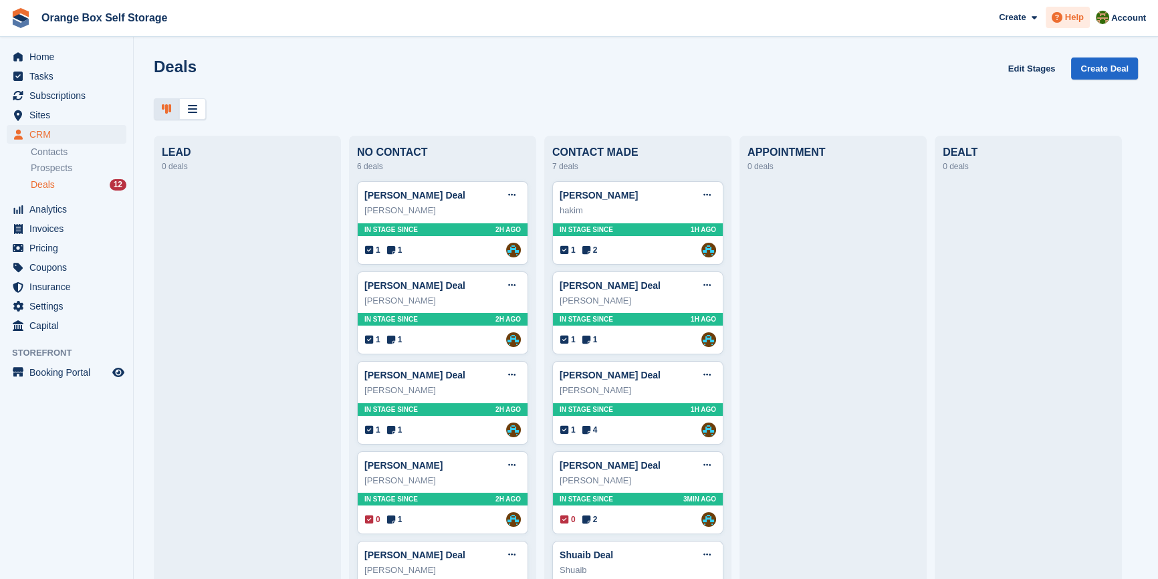
click at [1072, 15] on span "Help" at bounding box center [1074, 17] width 19 height 13
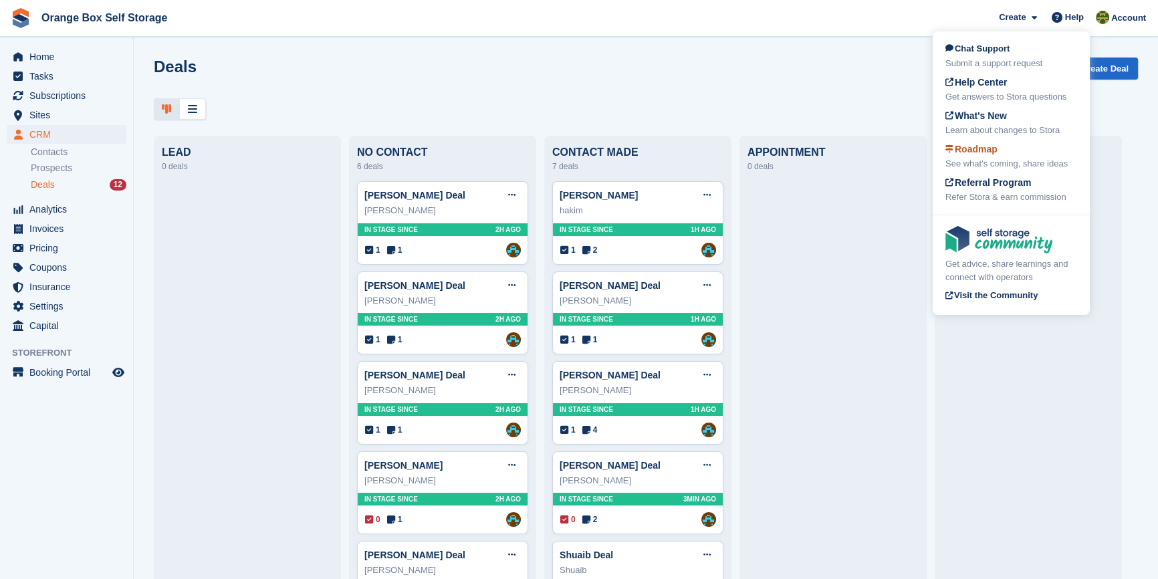
click at [993, 160] on div "See what's coming, share ideas" at bounding box center [1011, 163] width 132 height 13
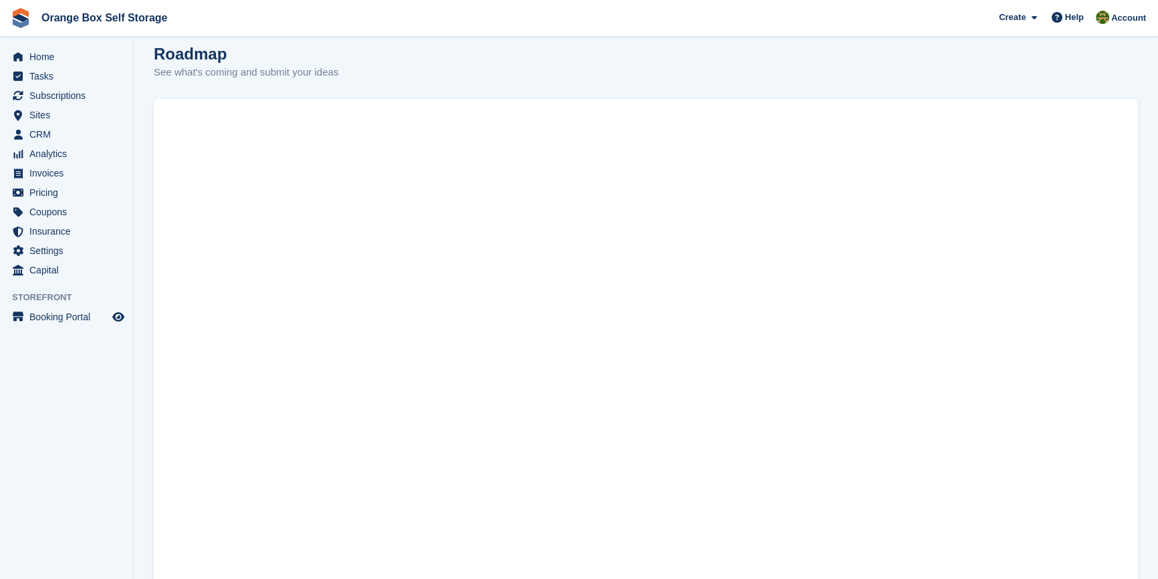
scroll to position [9, 0]
click at [1059, 15] on icon at bounding box center [1057, 17] width 11 height 11
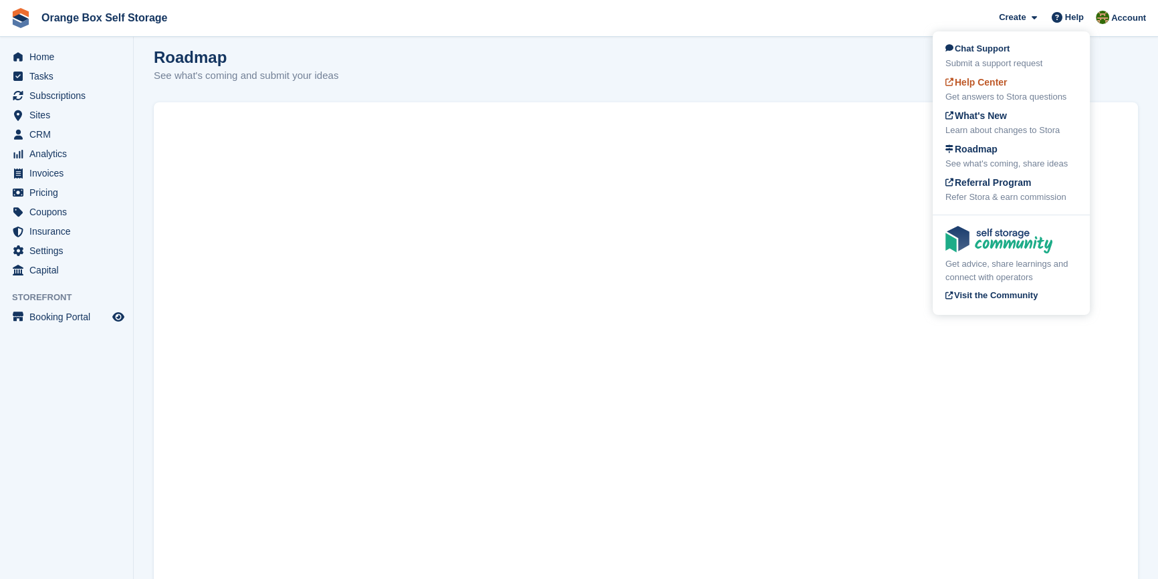
click at [1014, 79] on div "Help Center Get answers to Stora questions" at bounding box center [1011, 90] width 132 height 28
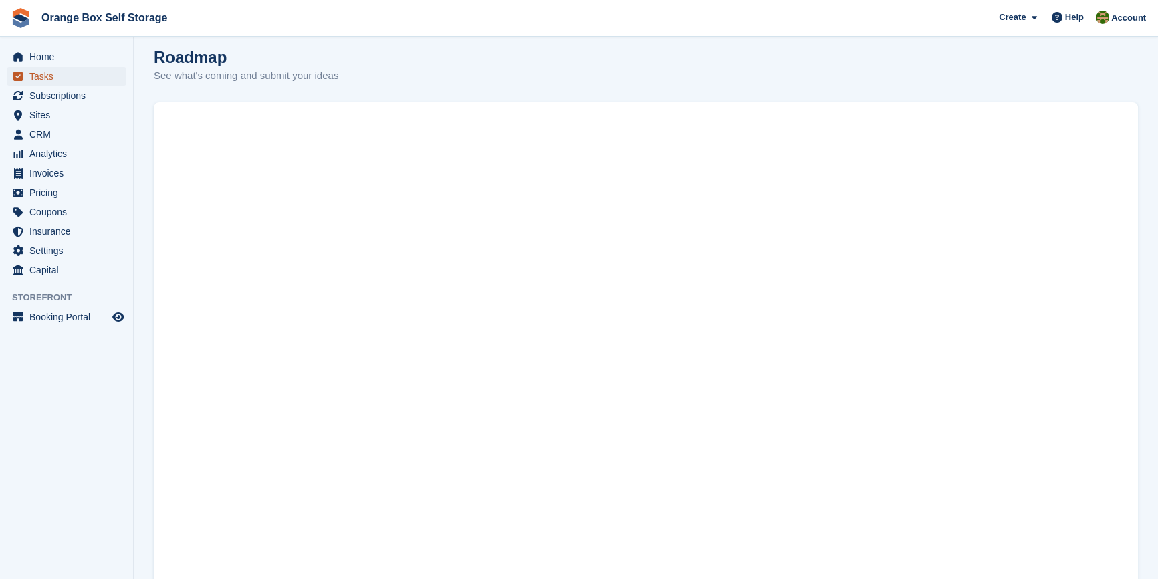
click at [69, 74] on span "Tasks" at bounding box center [69, 76] width 80 height 19
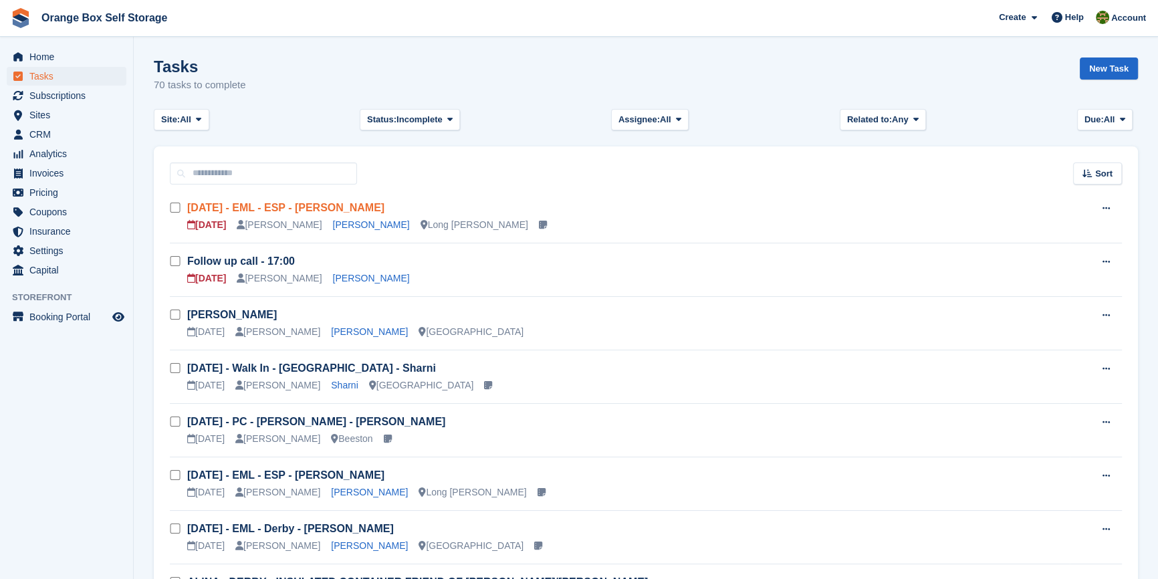
click at [249, 207] on link "Mon 08/09 - EML - ESP - Rosario Scandurra" at bounding box center [285, 207] width 197 height 11
click at [239, 261] on link "Follow up call - 17:00" at bounding box center [241, 260] width 108 height 11
click at [544, 190] on td "Mon 08/09 - EML - ESP - Rosario Scandurra 06 Oct Mike Rosario Scandurra Long Ea…" at bounding box center [628, 216] width 883 height 53
click at [114, 519] on aside "Home Tasks Subscriptions Subscriptions Subscriptions Contracts Price increases …" at bounding box center [66, 293] width 133 height 512
click at [807, 35] on span "Orange Box Self Storage Create Subscription Invoice Contact Deal Discount Page …" at bounding box center [579, 18] width 1158 height 36
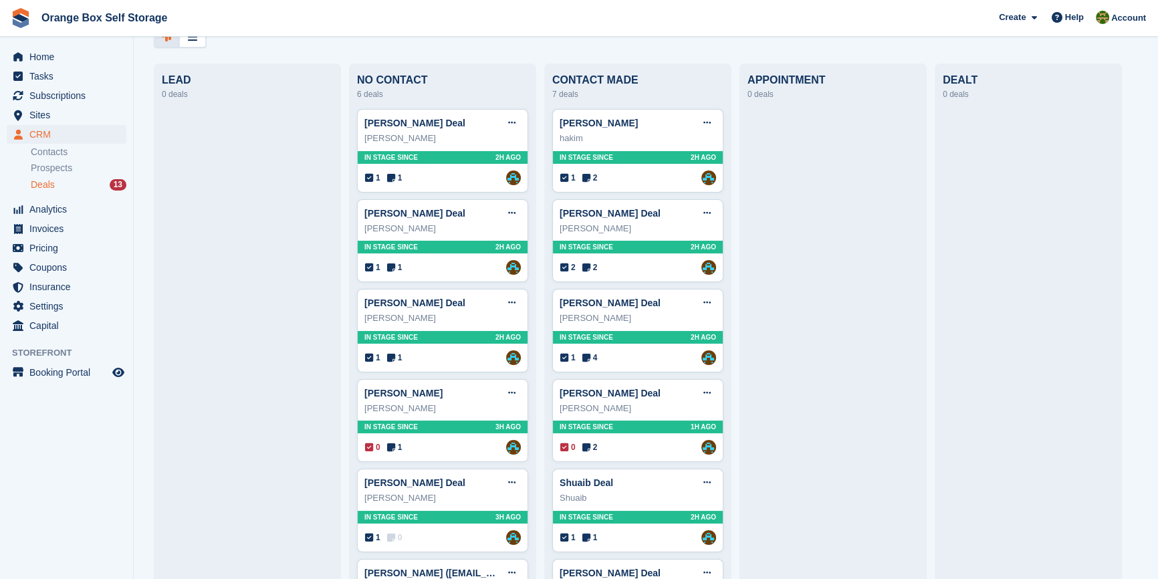
scroll to position [243, 0]
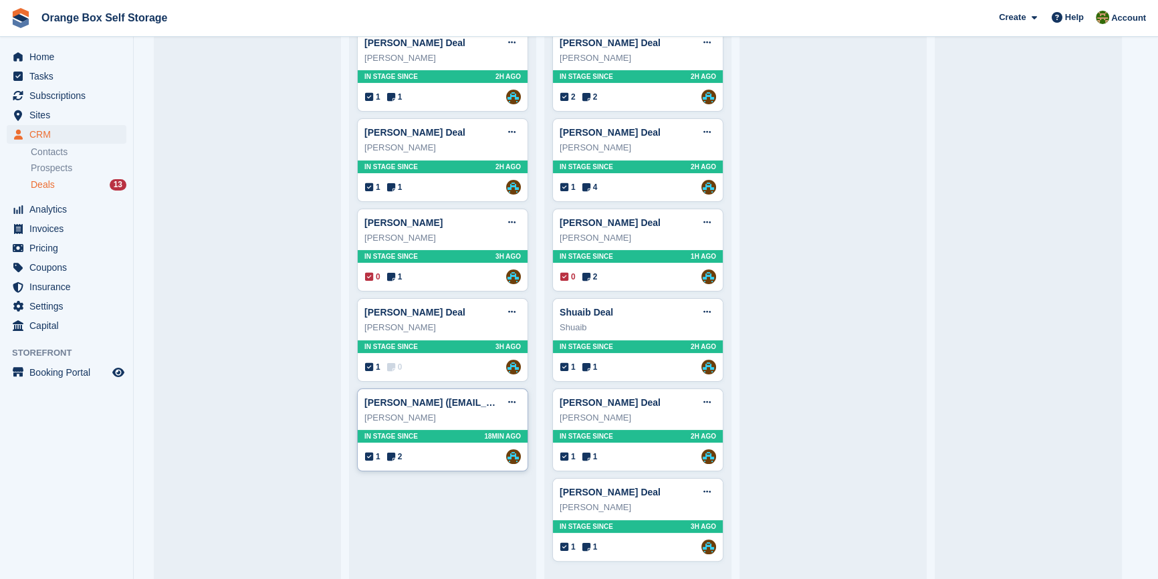
click at [450, 418] on div "[PERSON_NAME]" at bounding box center [442, 417] width 156 height 13
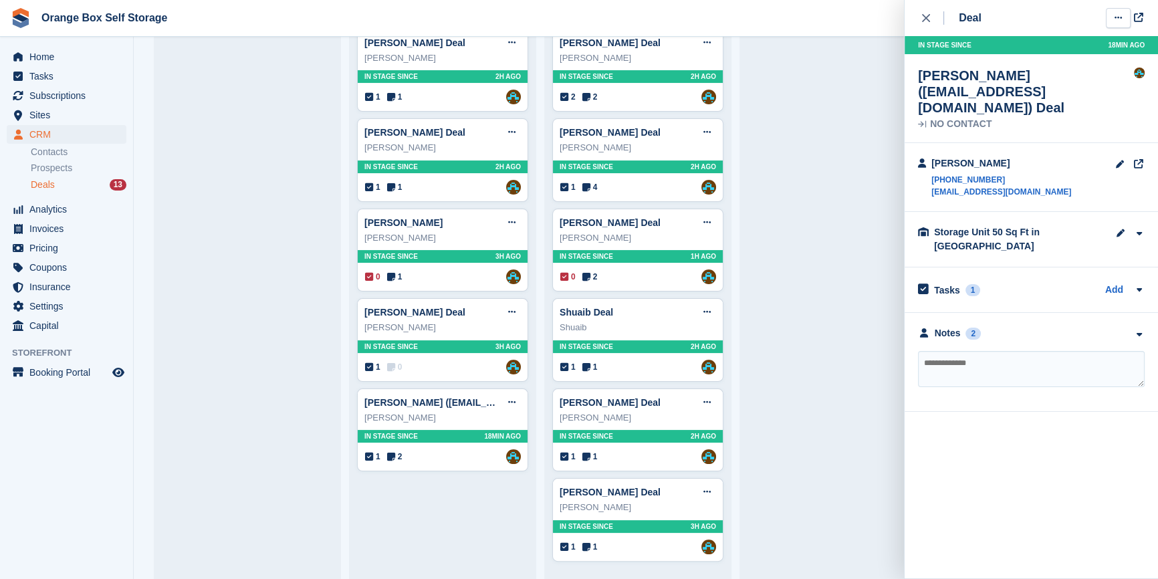
click at [1115, 19] on icon at bounding box center [1118, 17] width 7 height 9
click at [1028, 49] on p "Edit deal" at bounding box center [1066, 43] width 116 height 17
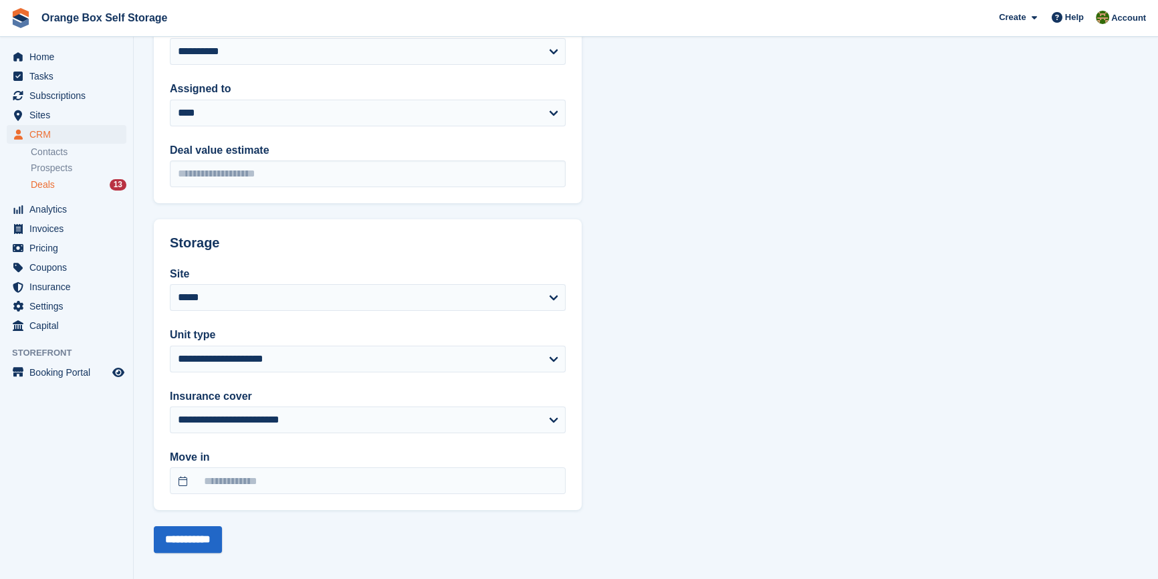
scroll to position [271, 0]
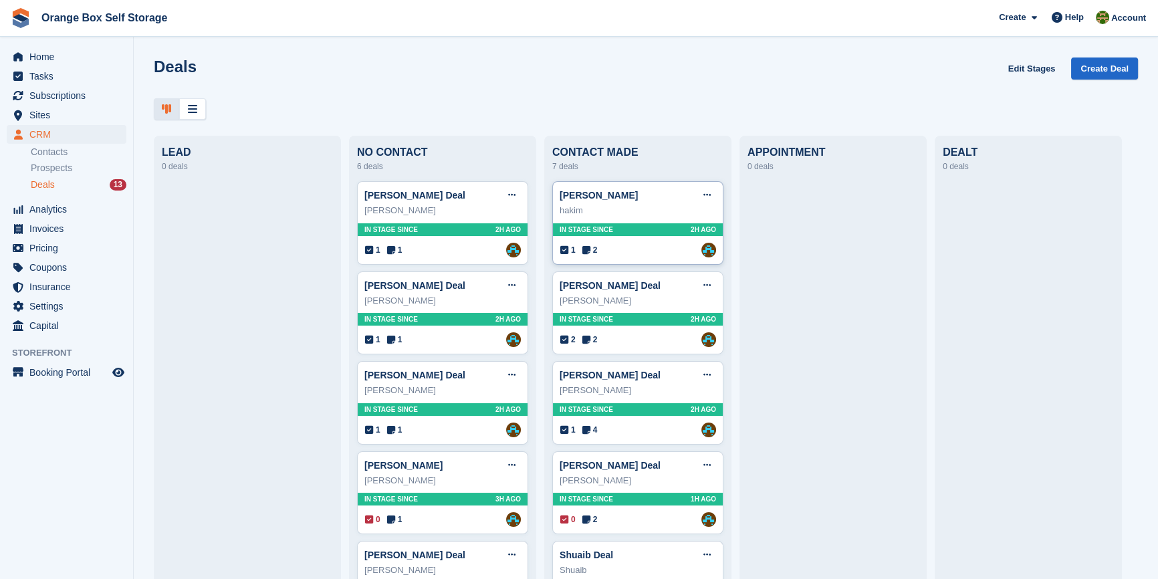
click at [576, 254] on div "1 2" at bounding box center [578, 250] width 37 height 12
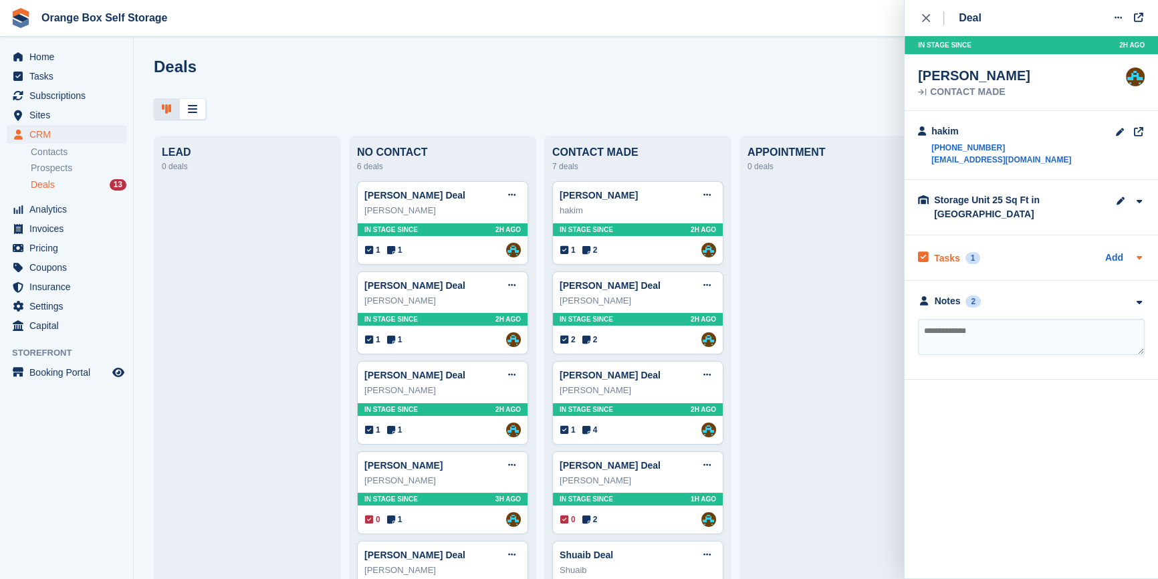
click at [1057, 249] on div "Tasks 1 Add" at bounding box center [1031, 258] width 227 height 18
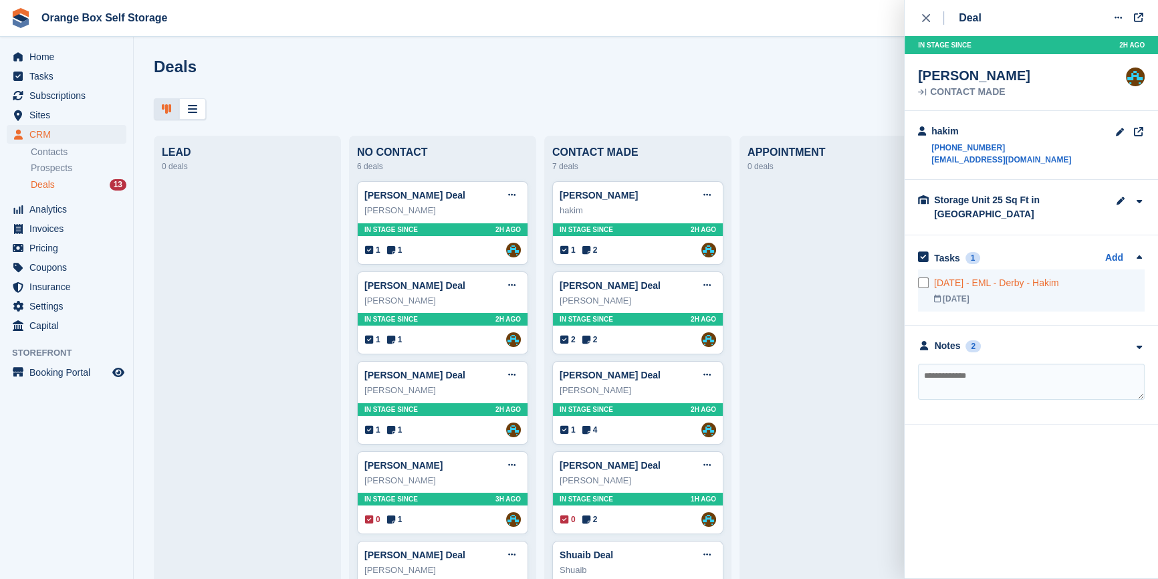
click at [1083, 277] on div "[DATE] - EML - Derby - Hakim" at bounding box center [1039, 283] width 211 height 14
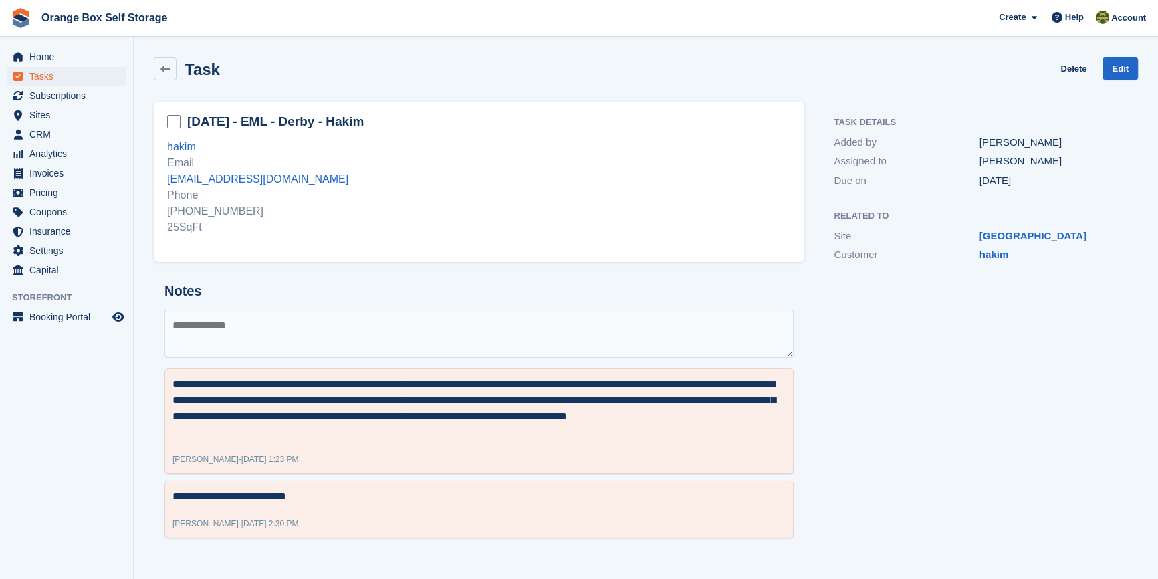
click at [1012, 321] on div "Task Details Added by [PERSON_NAME] Assigned to [PERSON_NAME] Due on [DATE] Rel…" at bounding box center [979, 325] width 334 height 463
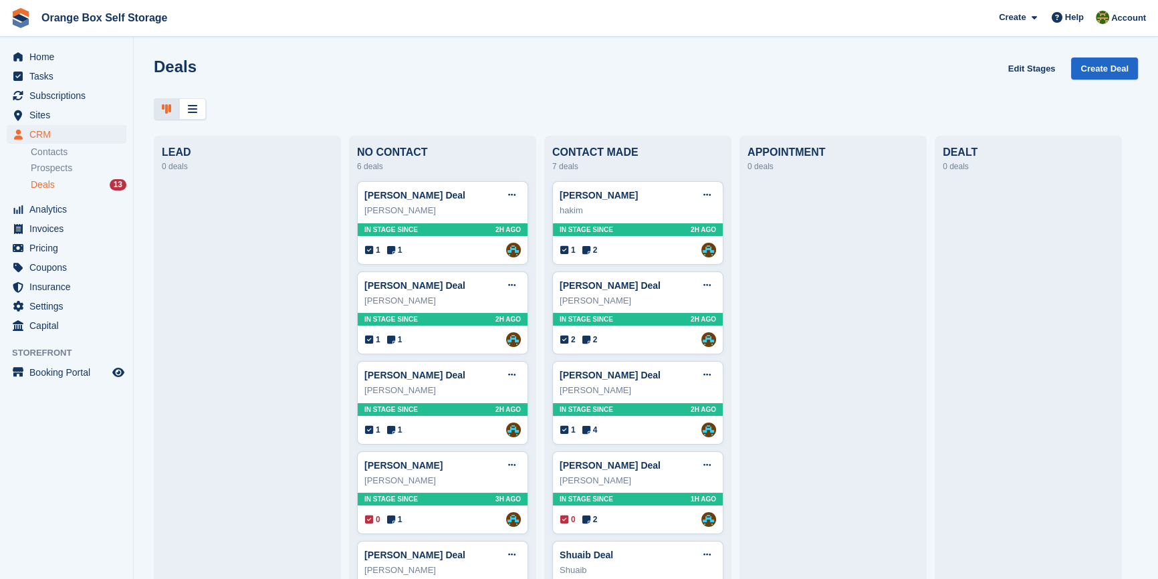
click at [731, 97] on div "Deals Edit Stages Create Deal" at bounding box center [646, 88] width 1024 height 62
click at [465, 213] on div "[PERSON_NAME]" at bounding box center [442, 210] width 156 height 13
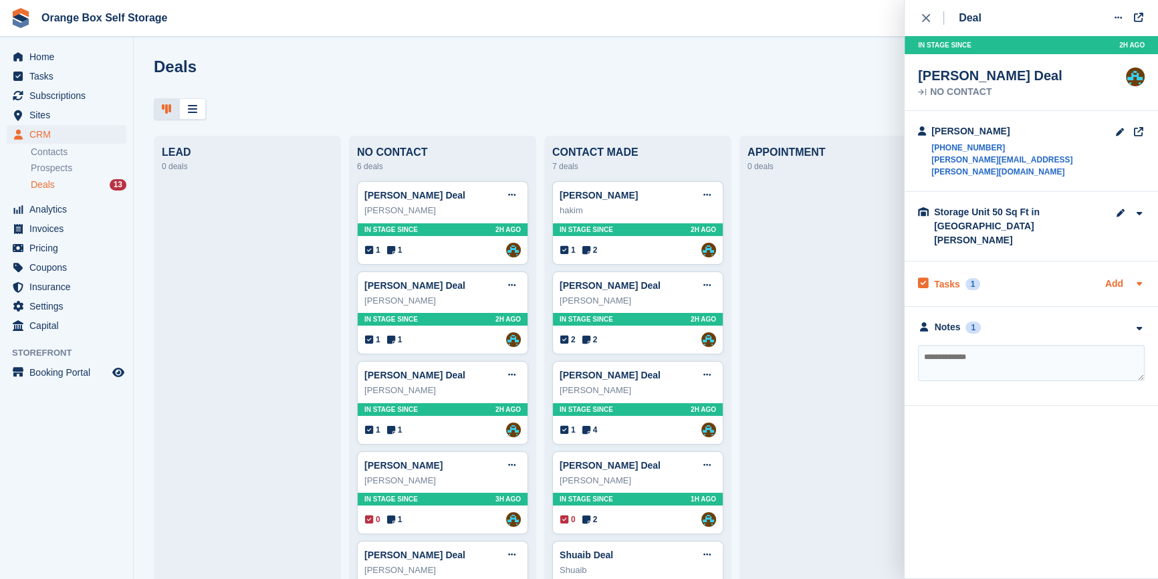
click at [1109, 277] on link "Add" at bounding box center [1114, 284] width 18 height 15
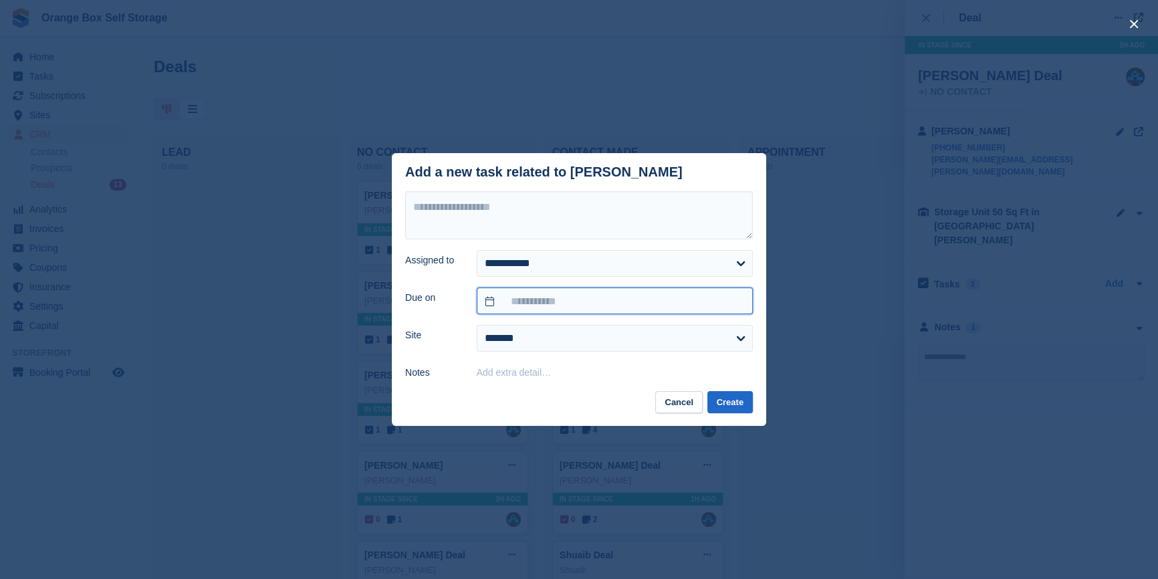
click at [489, 300] on input "text" at bounding box center [615, 300] width 276 height 27
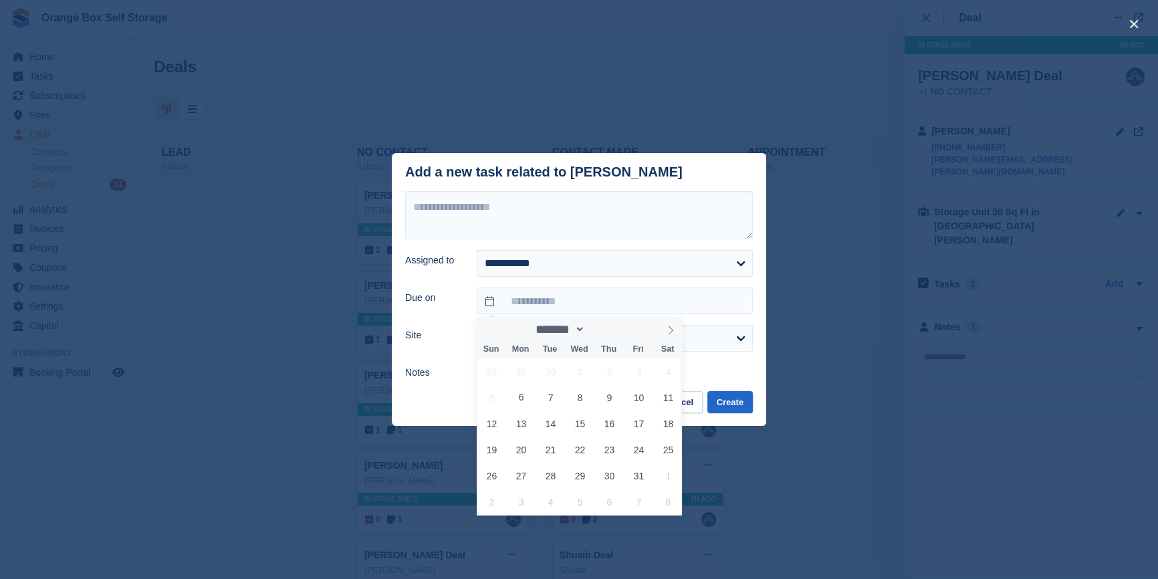
click at [437, 408] on footer "Cancel Create" at bounding box center [579, 408] width 374 height 35
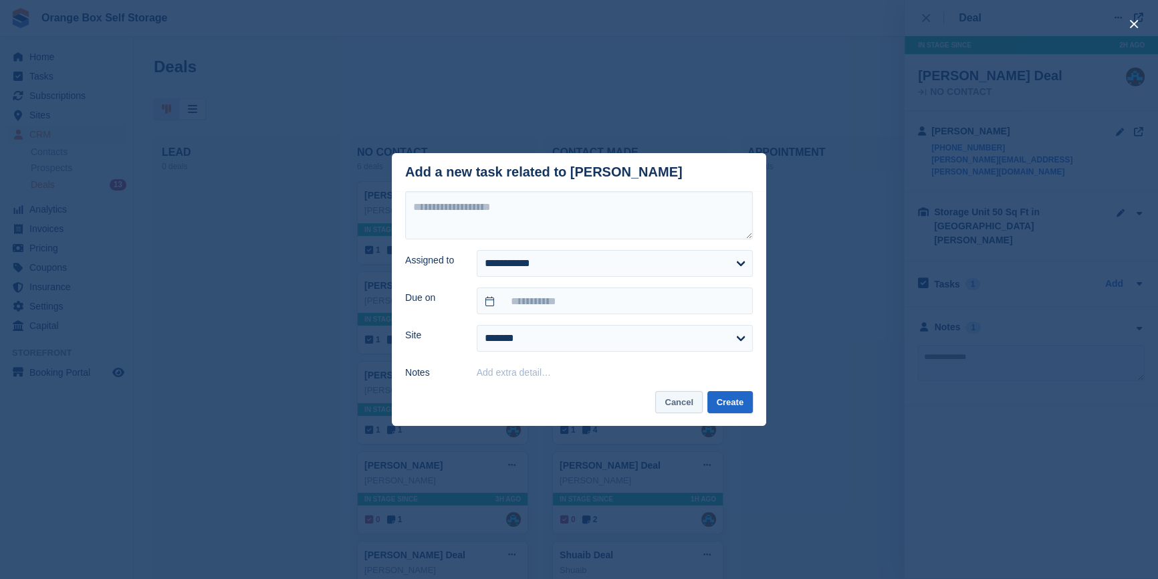
click at [668, 408] on button "Cancel" at bounding box center [678, 402] width 47 height 22
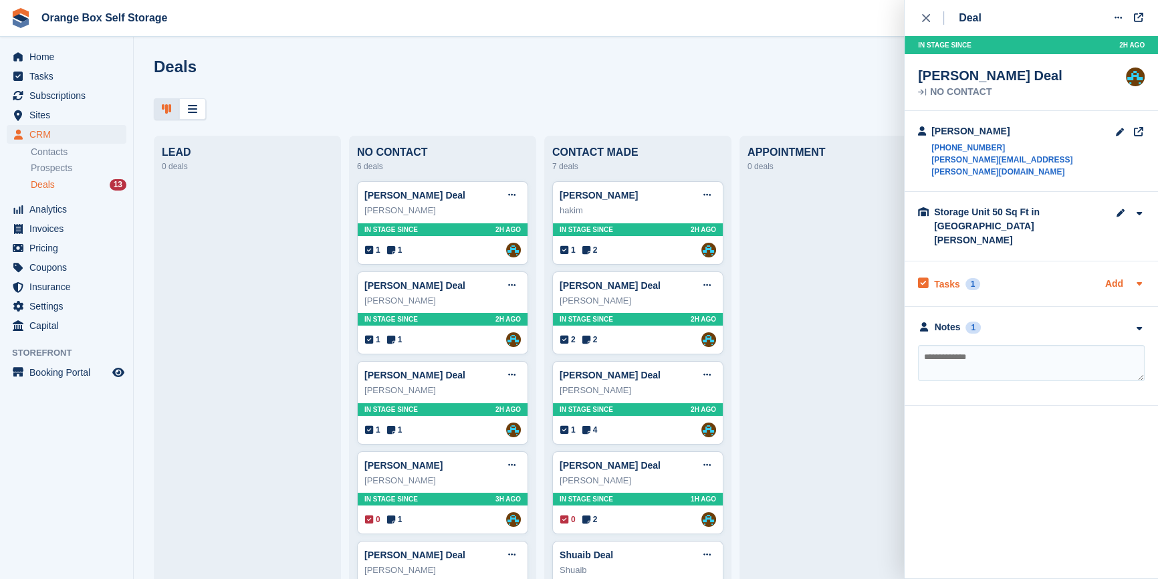
click at [1114, 277] on link "Add" at bounding box center [1114, 284] width 18 height 15
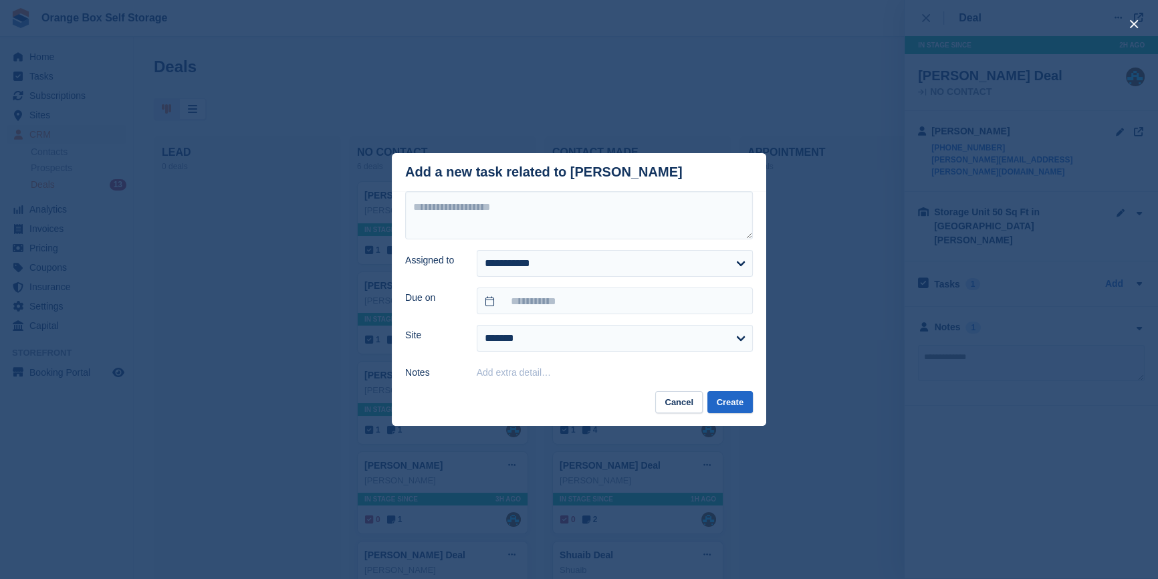
click at [235, 375] on div "close" at bounding box center [579, 289] width 1158 height 579
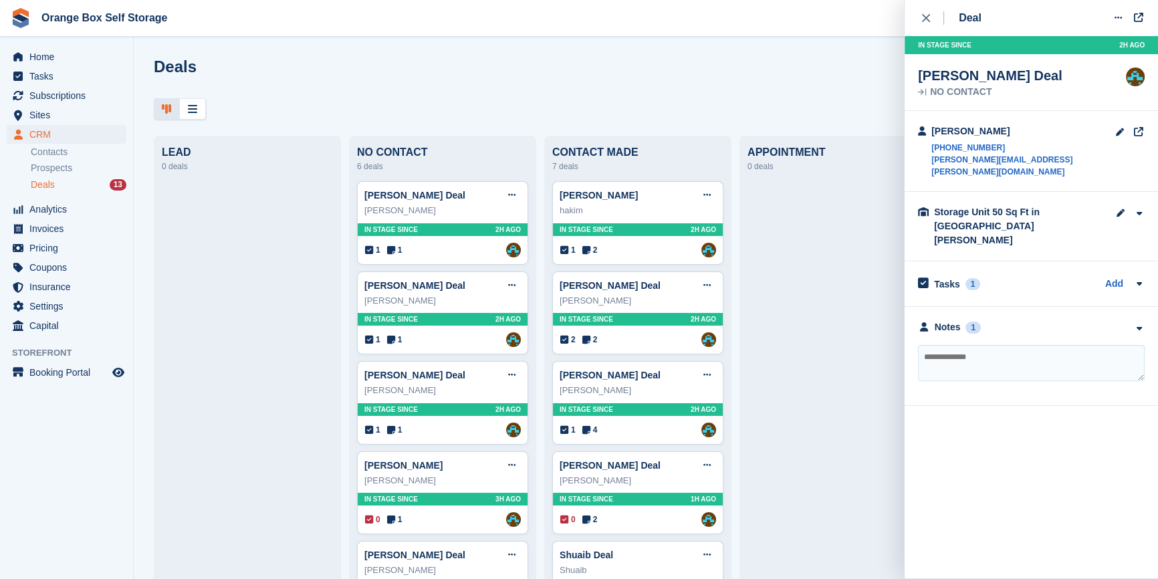
click at [925, 19] on icon "close" at bounding box center [926, 18] width 8 height 8
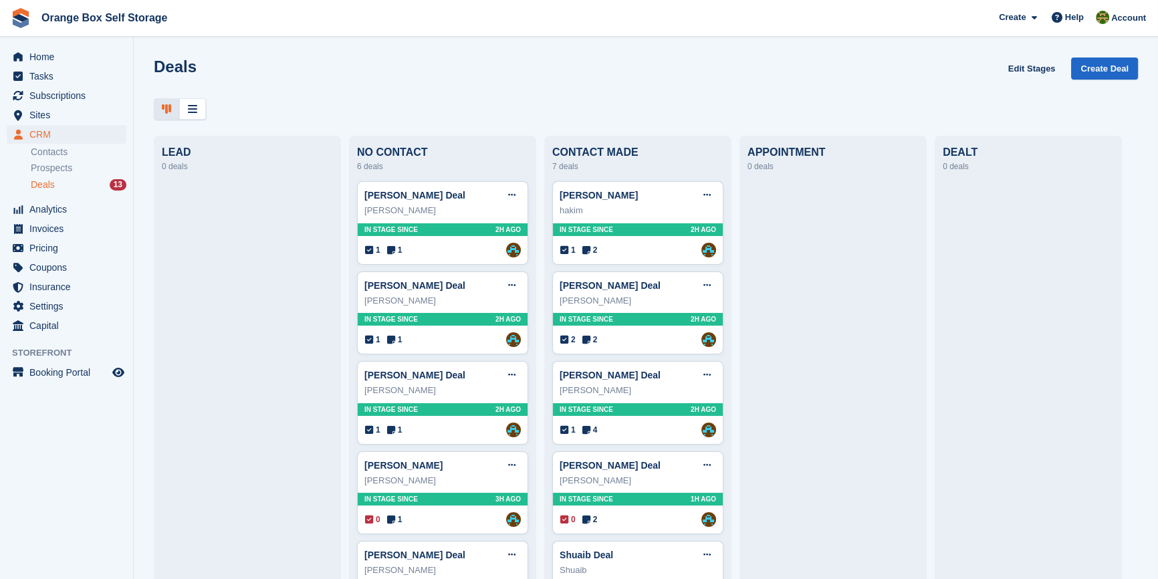
click at [833, 67] on div "Deals Edit Stages Create Deal" at bounding box center [646, 76] width 984 height 38
click at [457, 252] on div "1 1 Assigned to [PERSON_NAME]" at bounding box center [443, 250] width 156 height 15
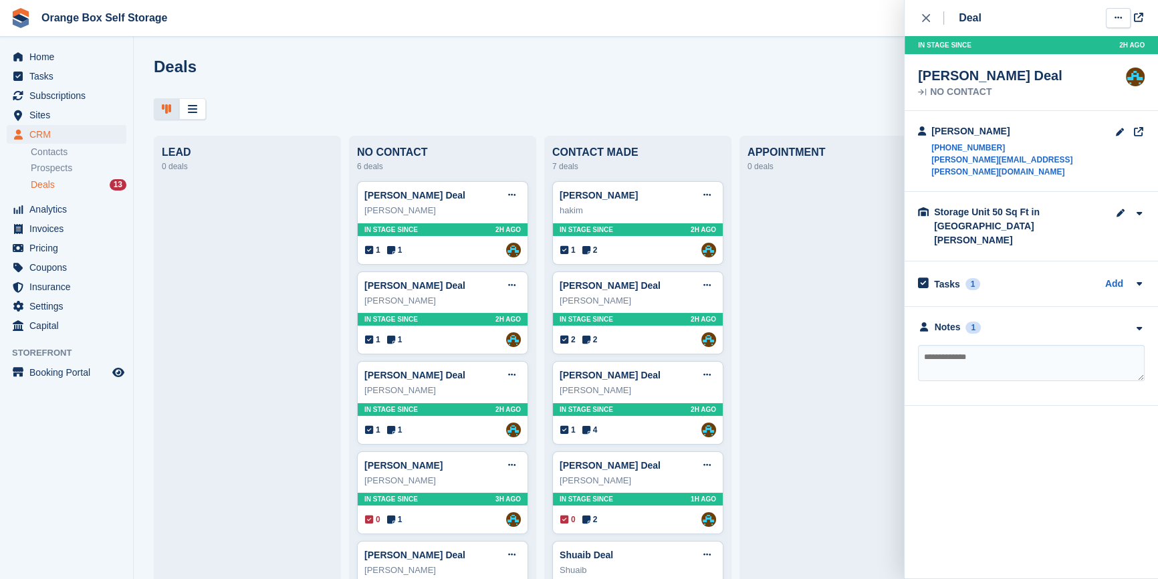
click at [1127, 22] on button at bounding box center [1118, 18] width 25 height 20
click at [1033, 43] on p "Edit deal" at bounding box center [1066, 43] width 116 height 17
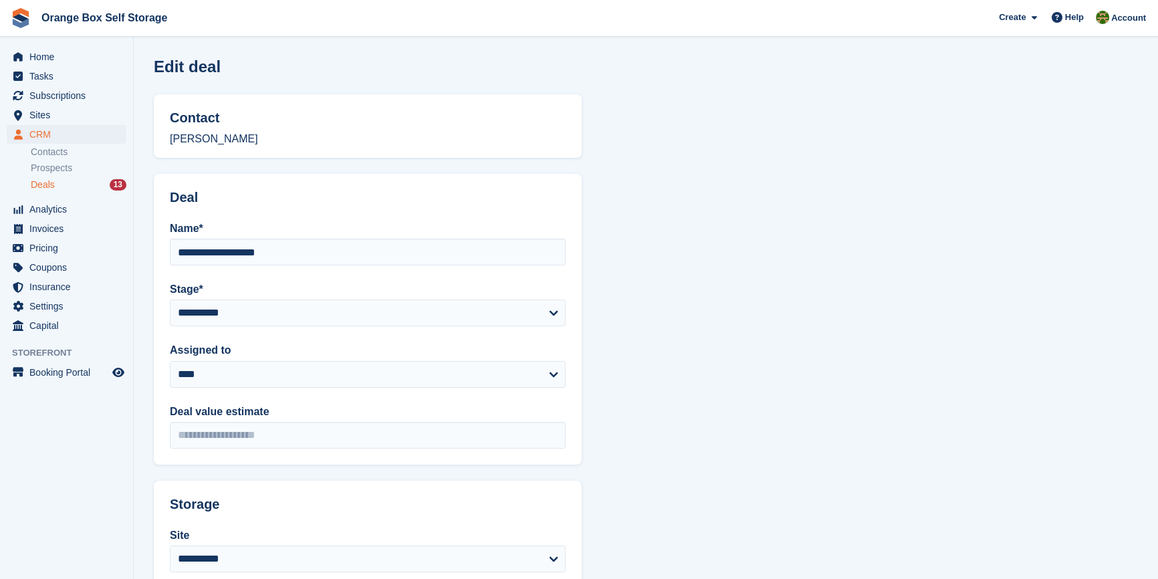
click at [296, 138] on p "[PERSON_NAME]" at bounding box center [368, 139] width 396 height 16
click at [242, 132] on p "[PERSON_NAME]" at bounding box center [368, 139] width 396 height 16
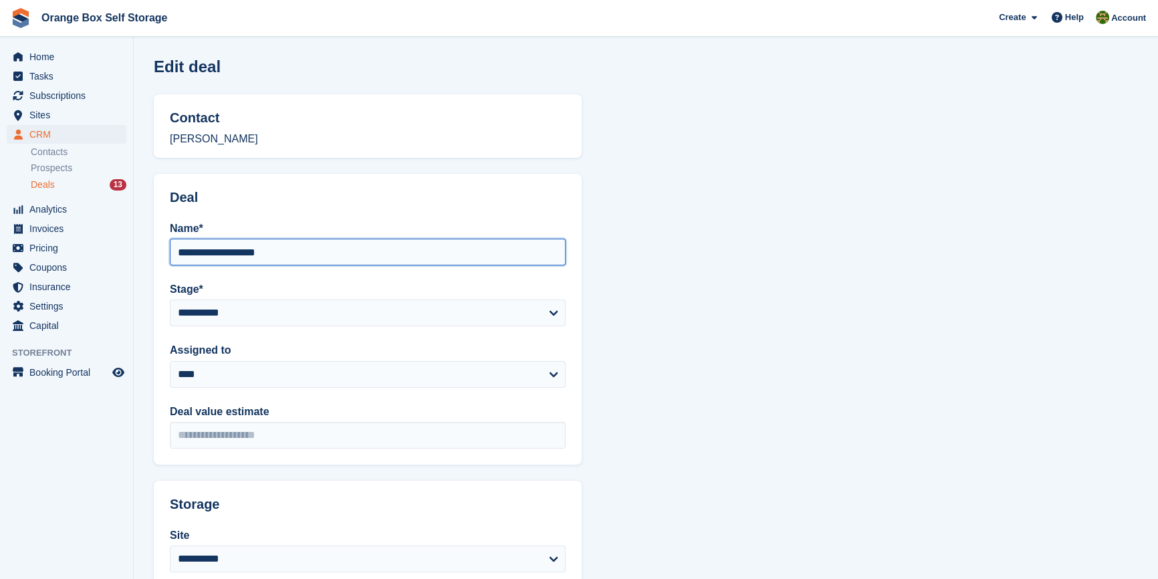
click at [320, 252] on input "**********" at bounding box center [368, 252] width 396 height 27
click at [179, 254] on input "**********" at bounding box center [368, 252] width 396 height 27
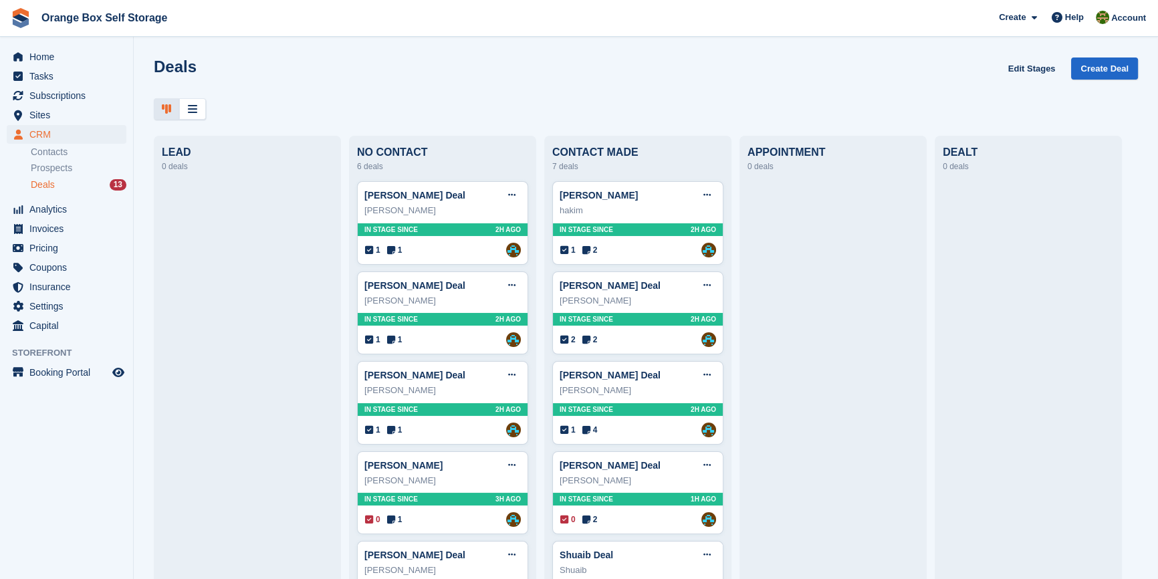
click at [634, 82] on div "Deals Edit Stages Create Deal" at bounding box center [646, 76] width 984 height 38
click at [189, 108] on icon at bounding box center [192, 109] width 9 height 11
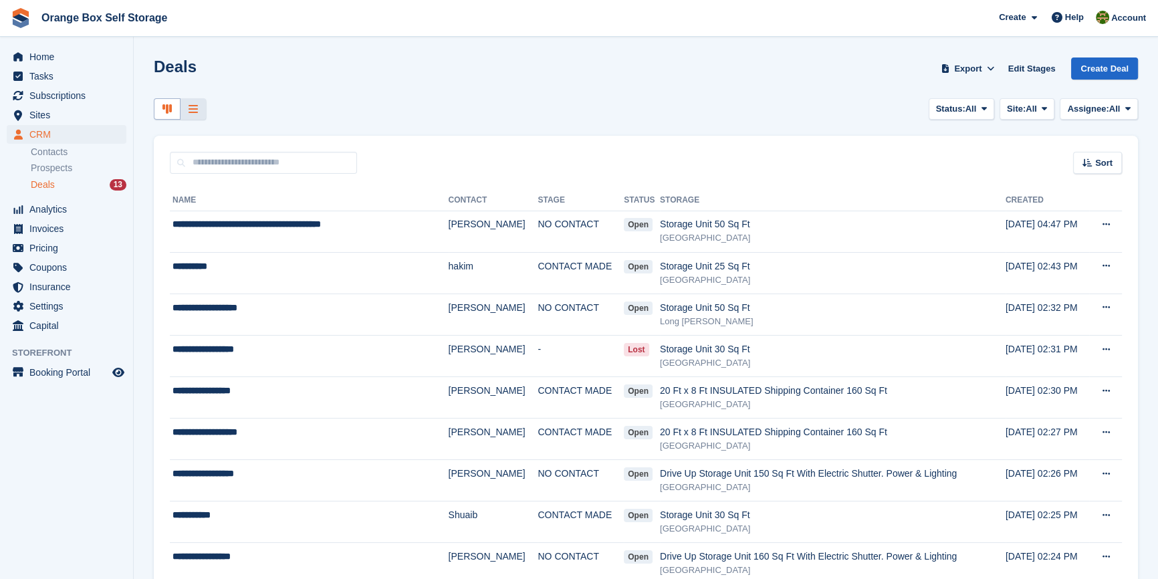
click at [161, 110] on div at bounding box center [167, 109] width 27 height 22
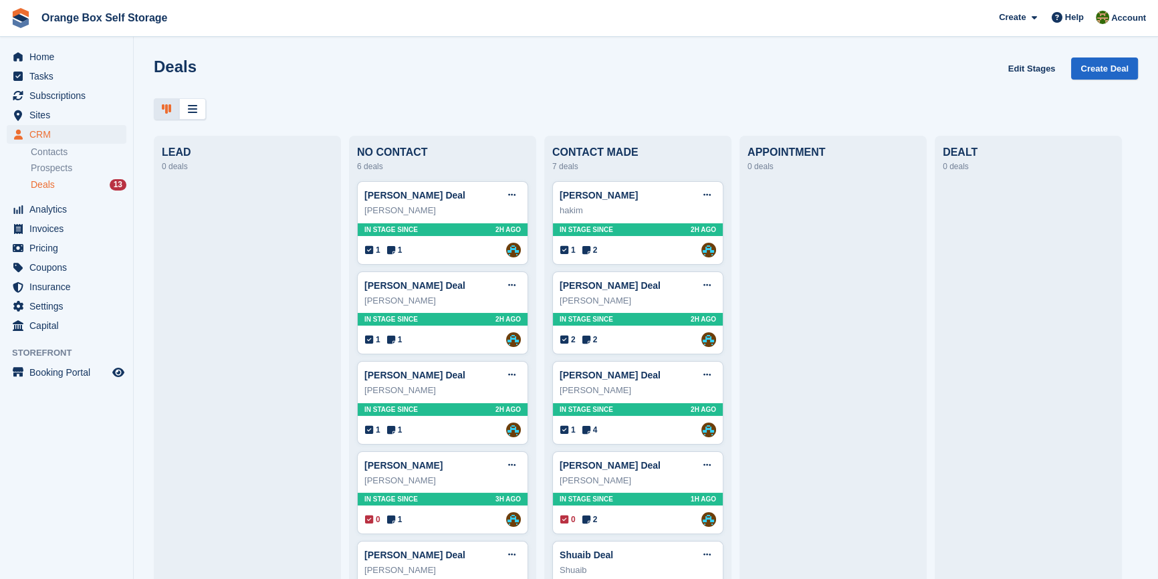
click at [289, 72] on div "Deals Edit Stages Create Deal" at bounding box center [646, 76] width 984 height 38
click at [477, 210] on div "[PERSON_NAME]" at bounding box center [442, 210] width 156 height 13
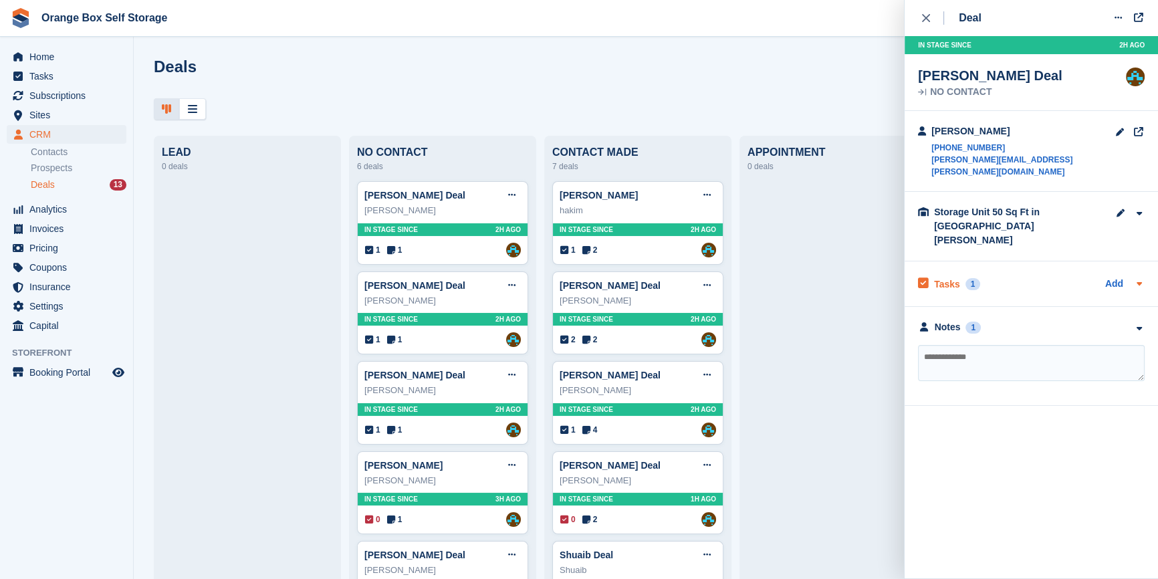
click at [1062, 275] on div "Tasks 1 Add" at bounding box center [1031, 284] width 227 height 18
click at [1112, 277] on link "Add" at bounding box center [1114, 284] width 18 height 15
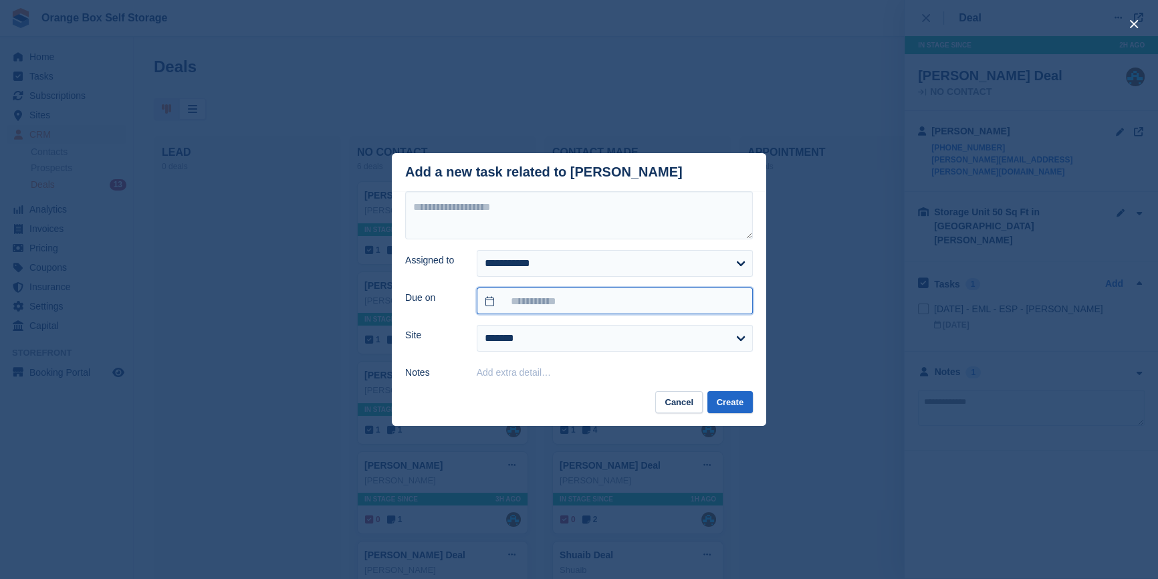
click at [596, 304] on input "text" at bounding box center [615, 300] width 276 height 27
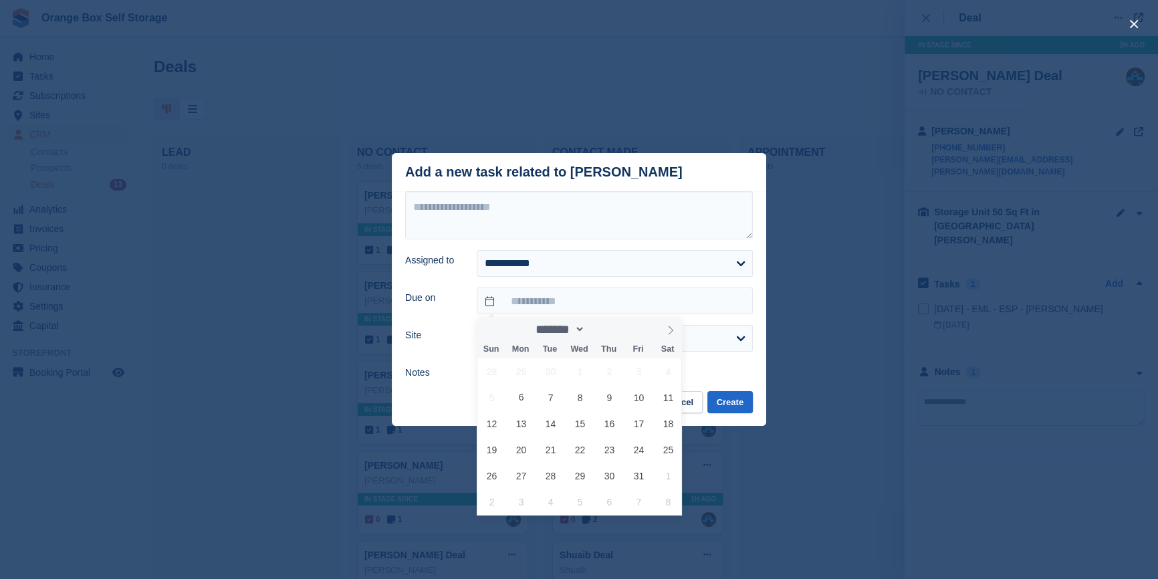
click at [130, 465] on div "close" at bounding box center [579, 289] width 1158 height 579
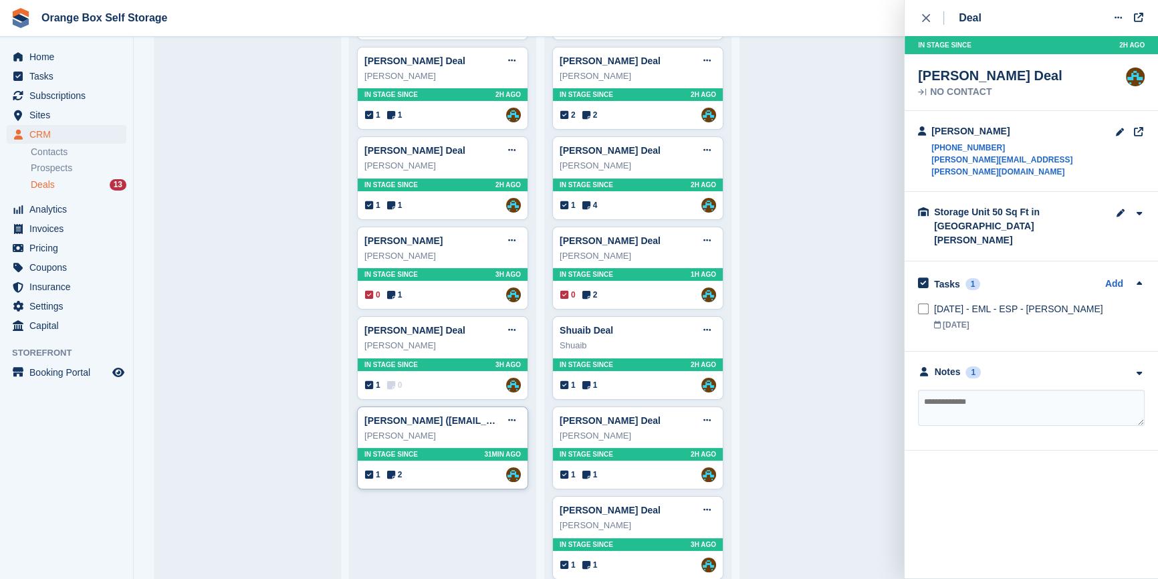
scroll to position [243, 0]
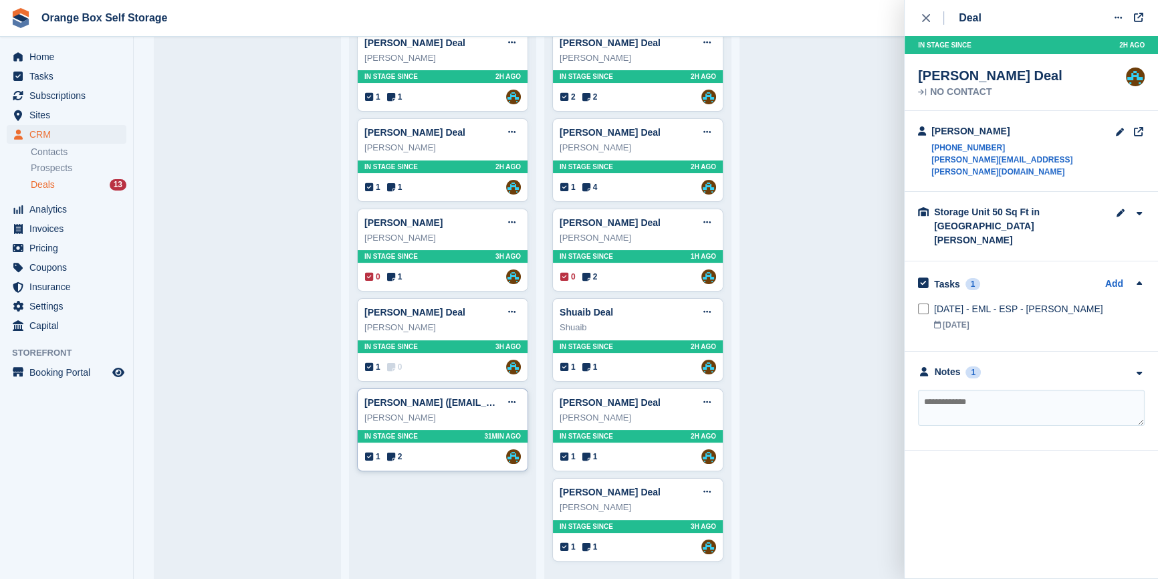
click at [436, 417] on div "[PERSON_NAME]" at bounding box center [442, 417] width 156 height 13
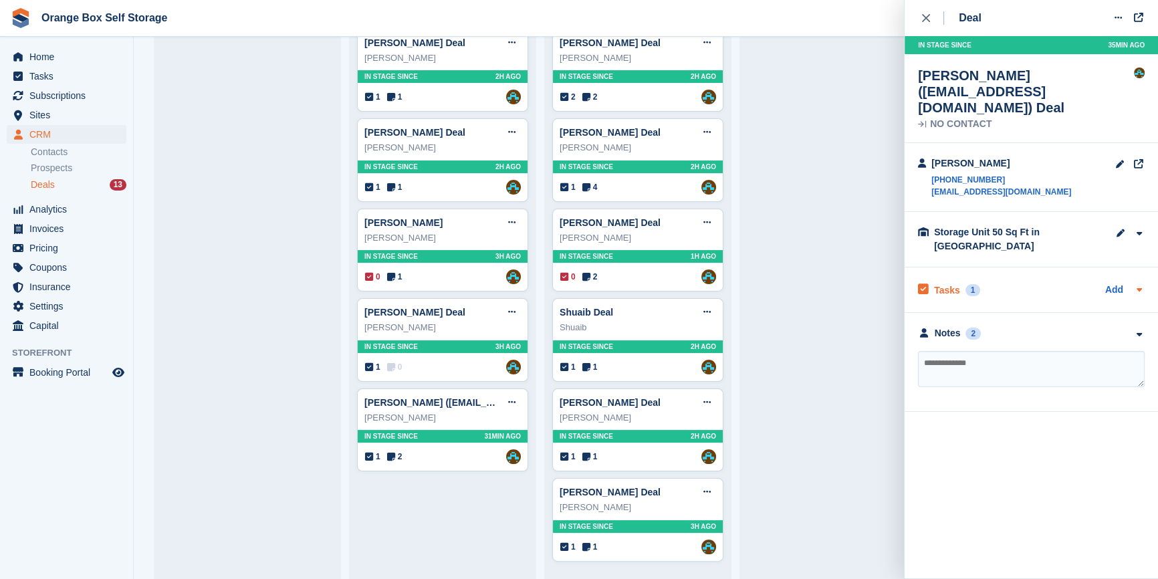
click at [1046, 281] on div "Tasks 1 Add" at bounding box center [1031, 290] width 227 height 18
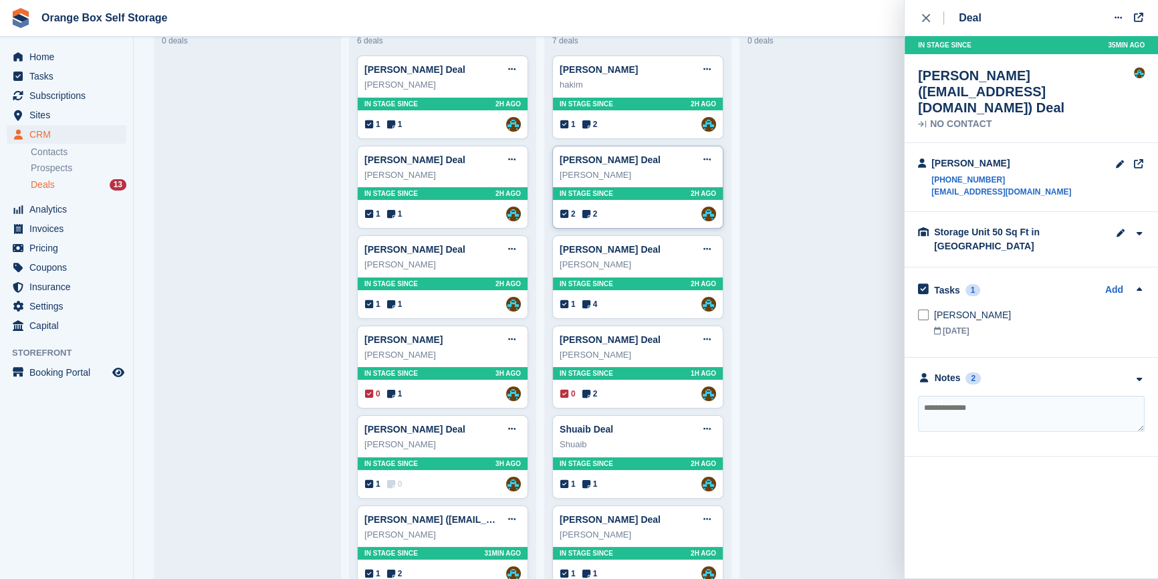
scroll to position [0, 0]
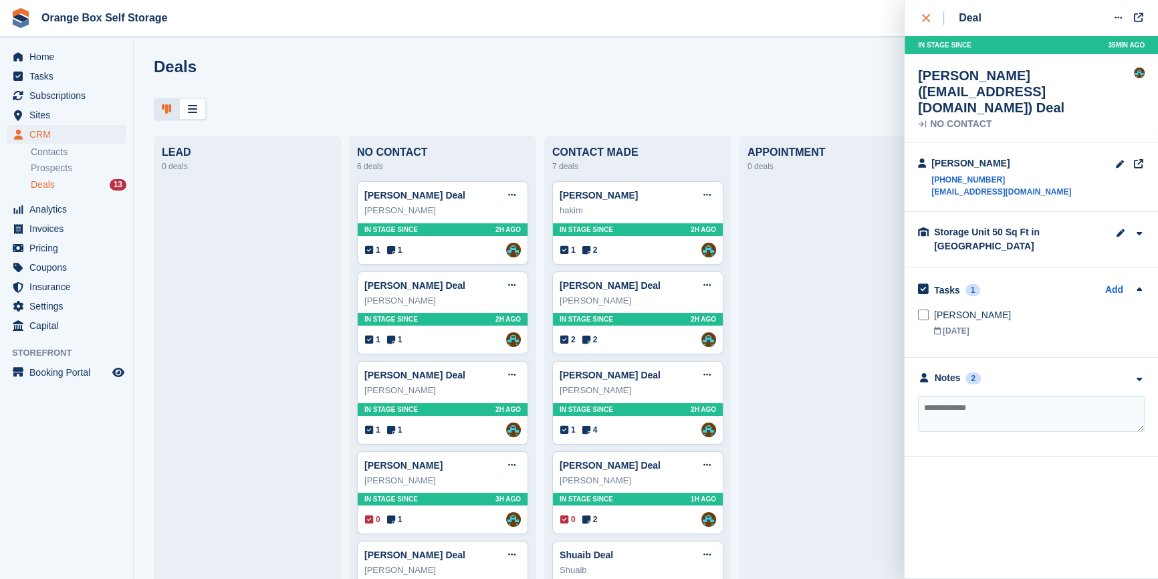
click at [922, 19] on icon "close" at bounding box center [926, 18] width 8 height 8
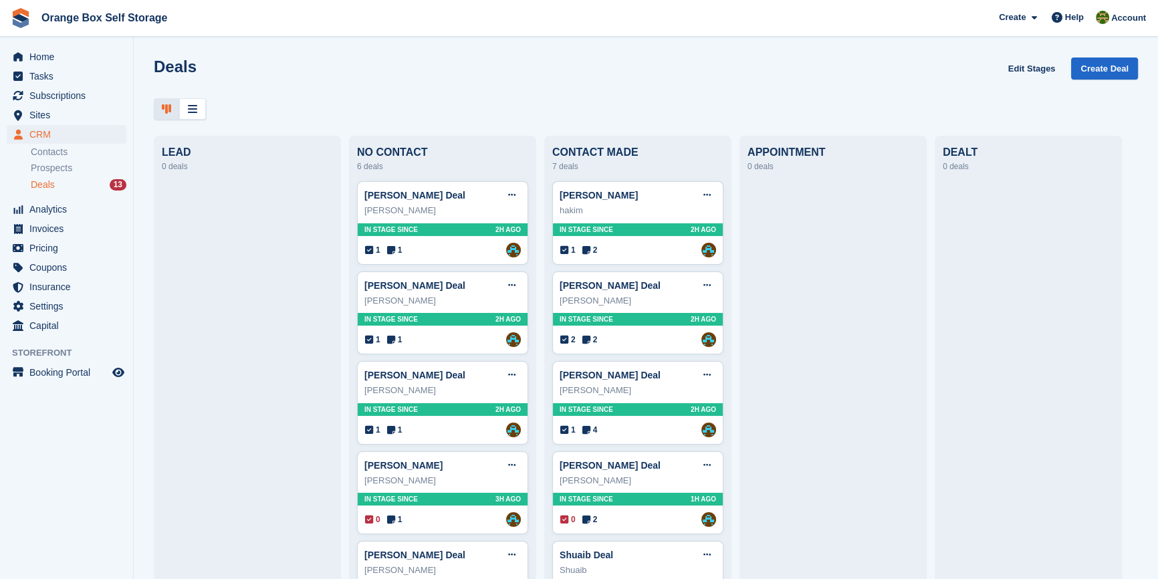
click at [754, 81] on div "Deals Edit Stages Create Deal" at bounding box center [646, 76] width 984 height 38
